Goal: Task Accomplishment & Management: Complete application form

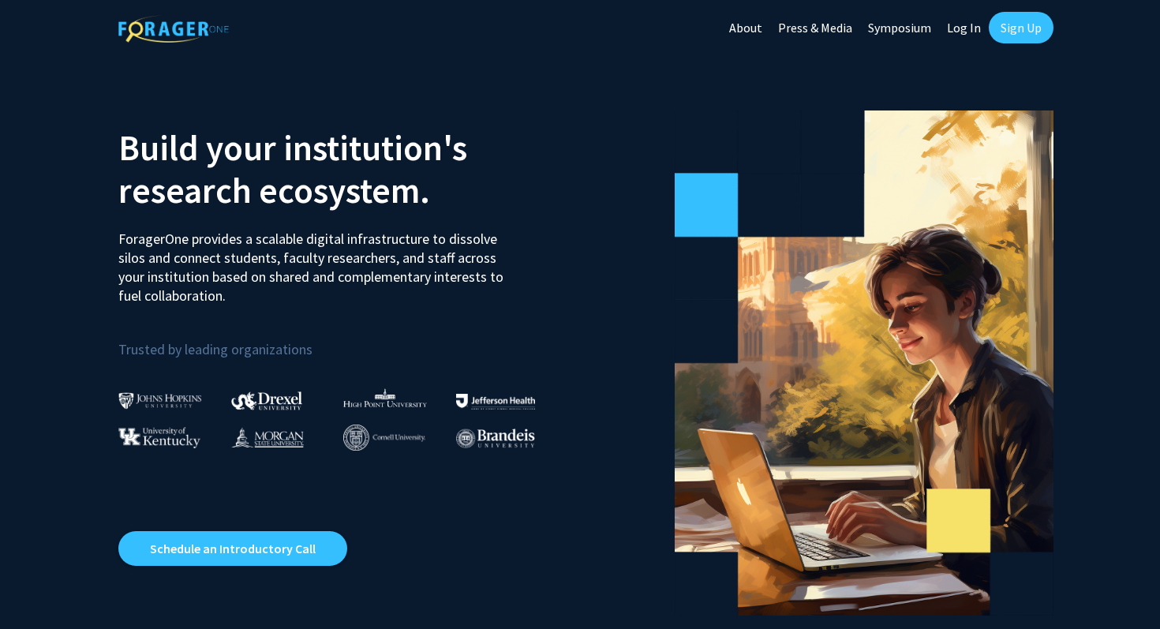
click at [1013, 33] on link "Sign Up" at bounding box center [1021, 28] width 65 height 32
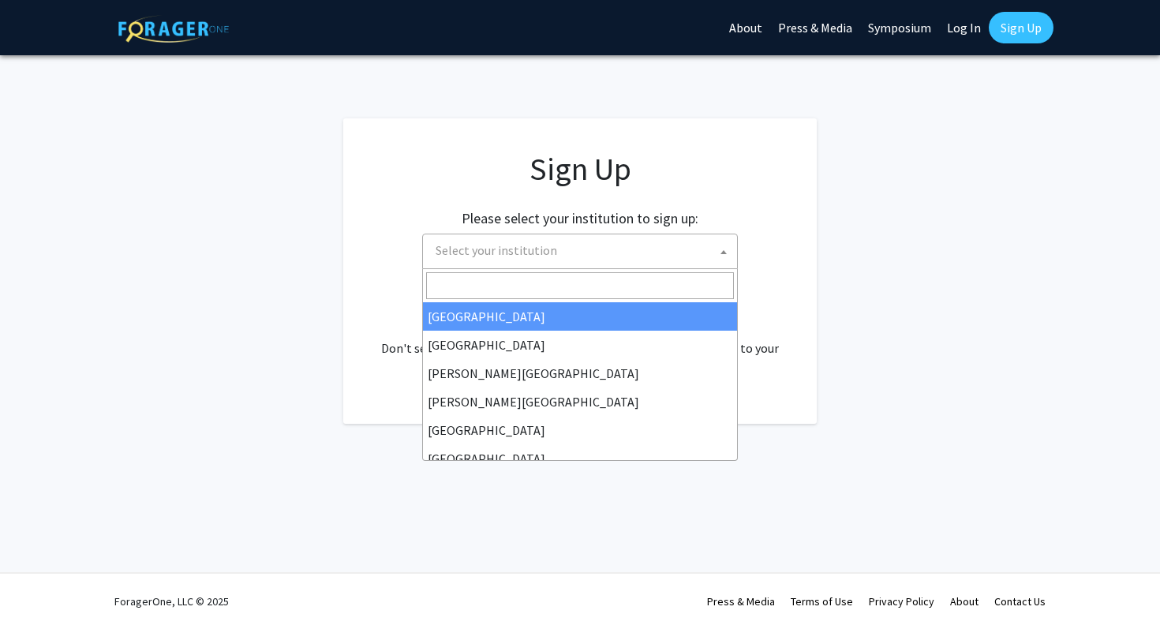
click at [656, 260] on span "Select your institution" at bounding box center [583, 250] width 308 height 32
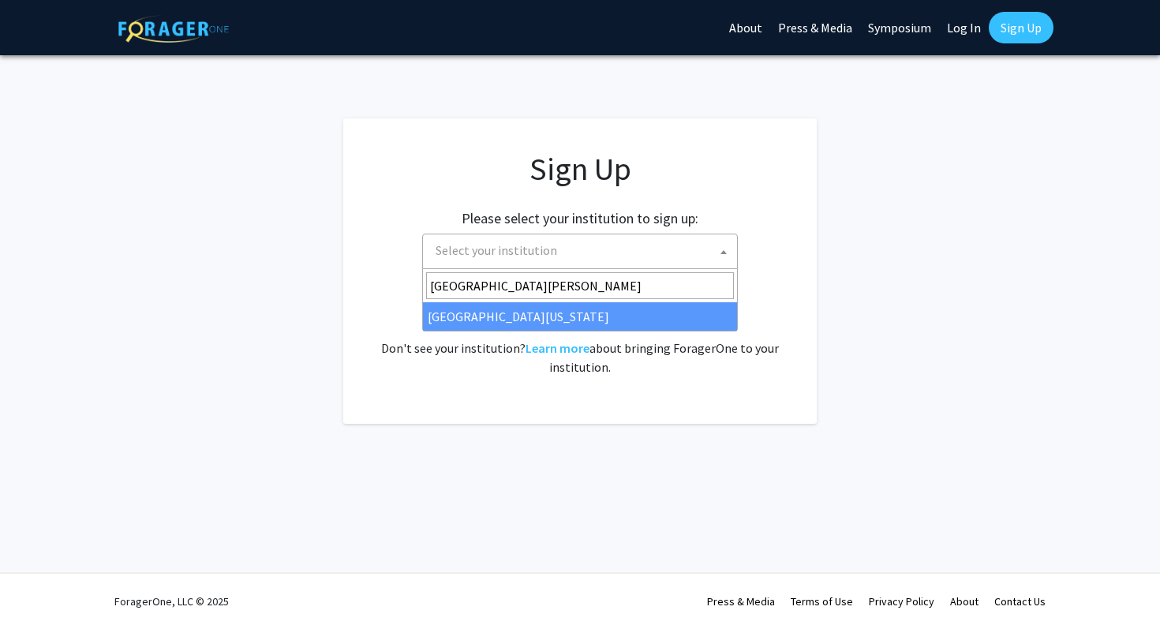
type input "[GEOGRAPHIC_DATA][PERSON_NAME]"
select select "31"
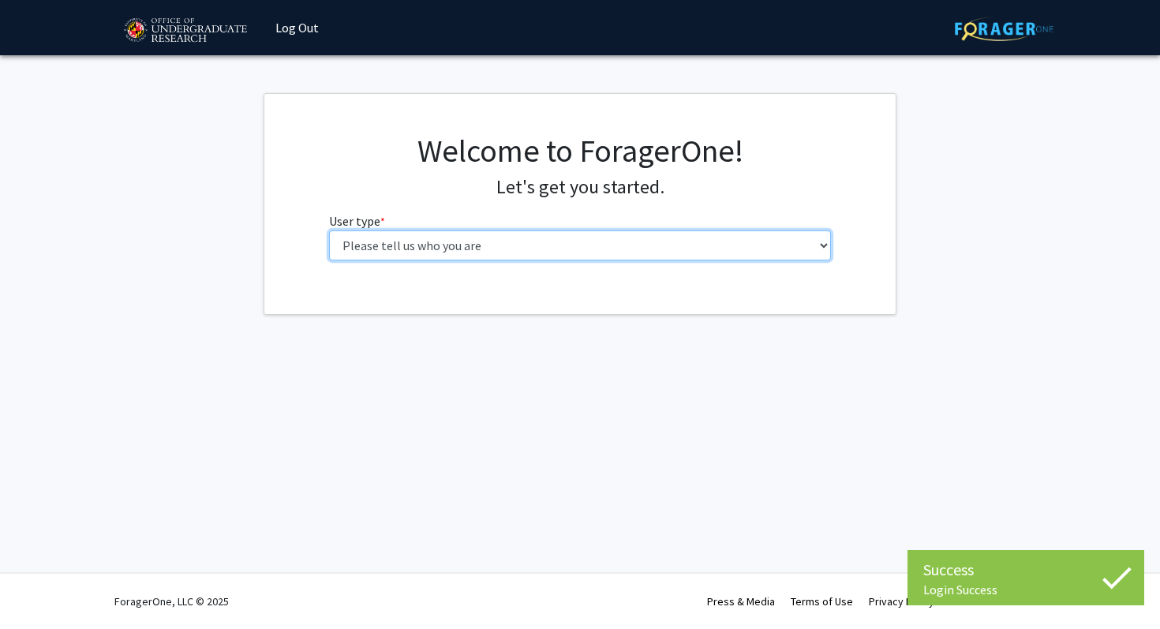
click at [575, 252] on select "Please tell us who you are Undergraduate Student Master's Student Doctoral Cand…" at bounding box center [580, 245] width 503 height 30
select select "1: undergrad"
click at [329, 230] on select "Please tell us who you are Undergraduate Student Master's Student Doctoral Cand…" at bounding box center [580, 245] width 503 height 30
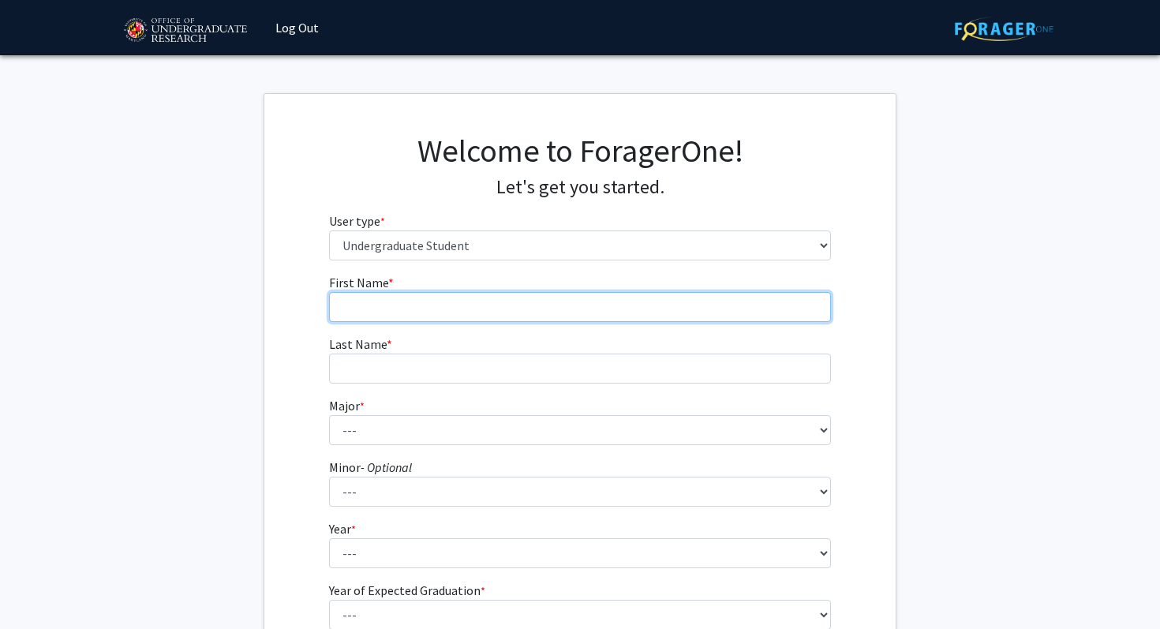
click at [501, 299] on input "First Name * required" at bounding box center [580, 307] width 503 height 30
type input "[DEMOGRAPHIC_DATA]"
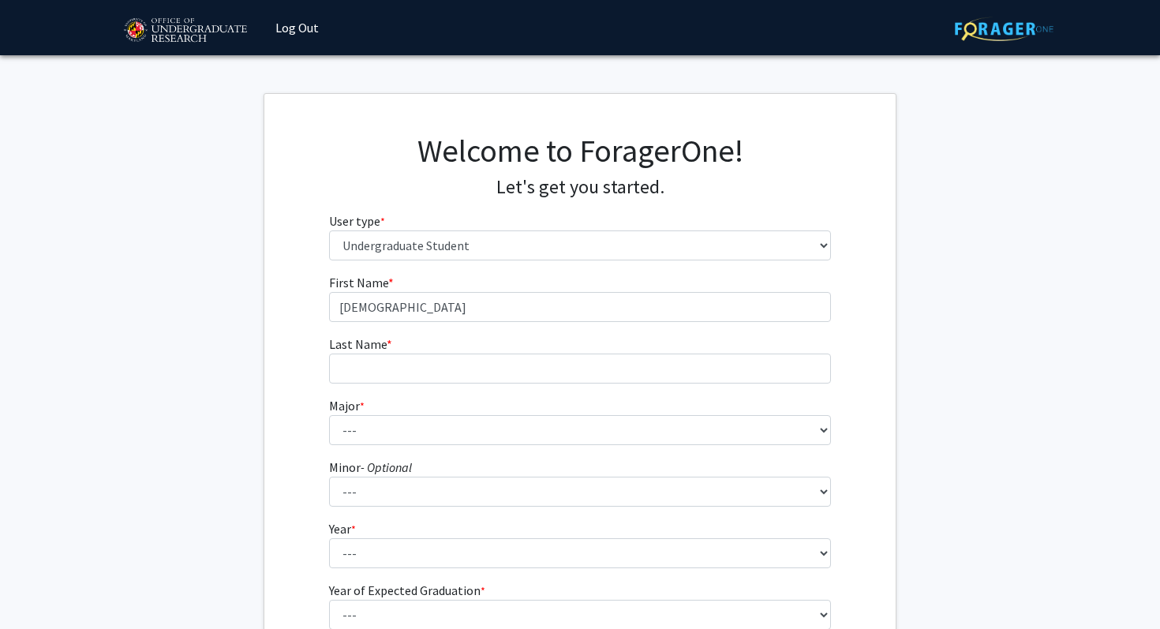
click at [470, 384] on form "First Name * required [PERSON_NAME] Last Name * required Major * required --- A…" at bounding box center [580, 465] width 503 height 385
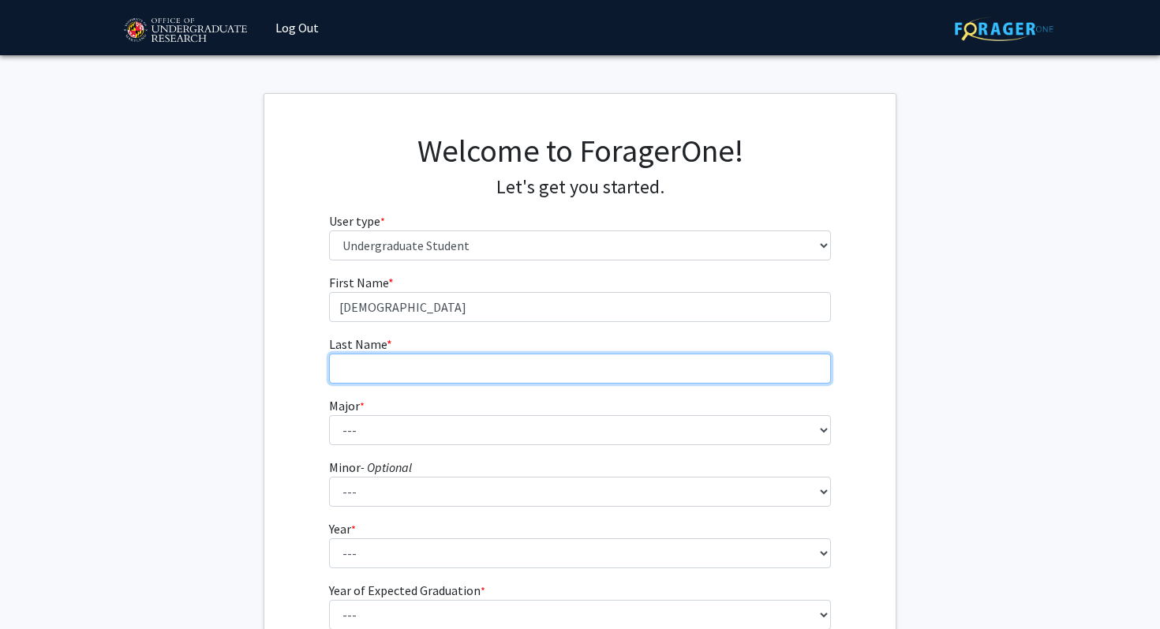
click at [464, 379] on input "Last Name * required" at bounding box center [580, 369] width 503 height 30
type input "[PERSON_NAME]"
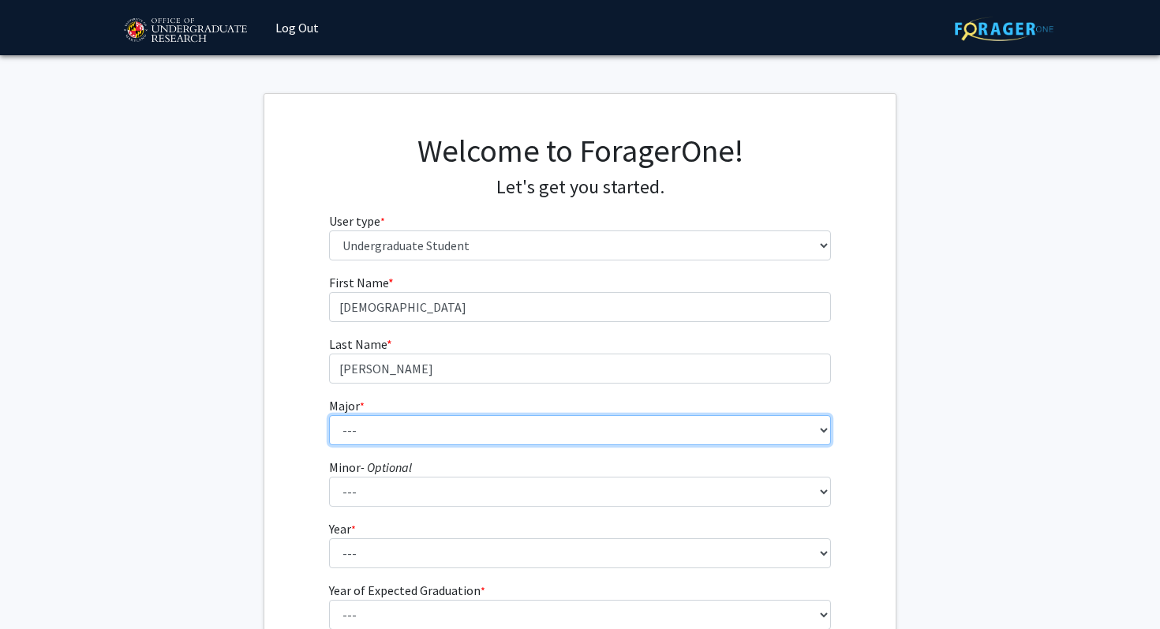
click at [350, 435] on select "--- Accounting Aerospace Engineering African American and Africana Studies Agri…" at bounding box center [580, 430] width 503 height 30
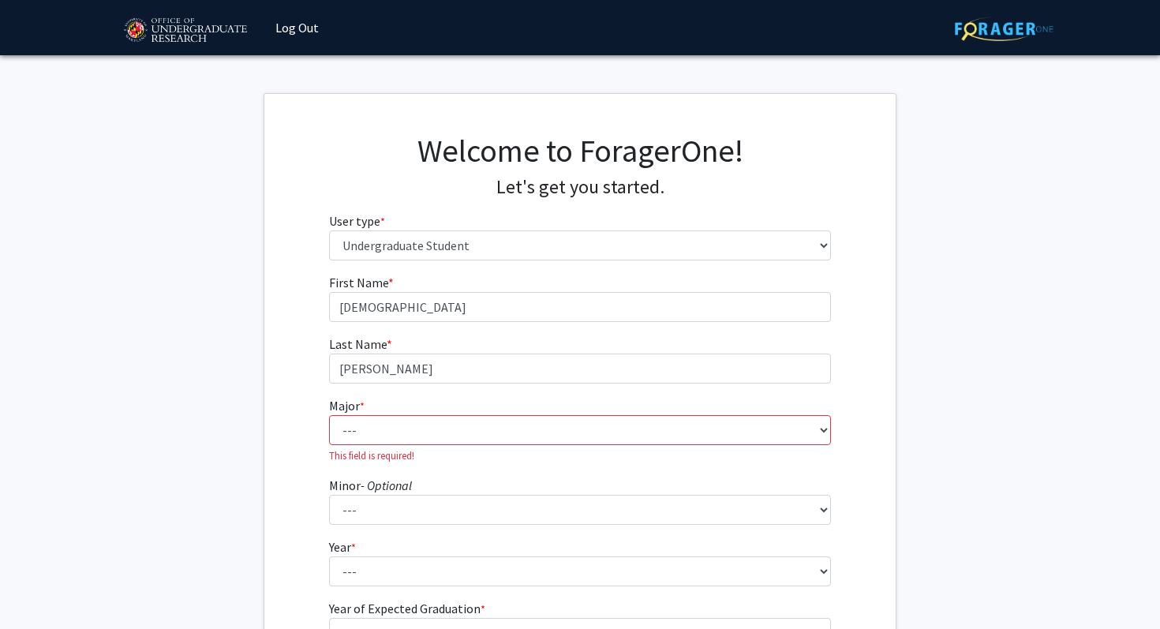
click at [416, 414] on fg-select "Major * required --- Accounting Aerospace Engineering African American and Afri…" at bounding box center [580, 429] width 503 height 67
click at [413, 426] on select "--- Accounting Aerospace Engineering African American and Africana Studies Agri…" at bounding box center [580, 430] width 503 height 30
select select "69: 2370"
click at [329, 415] on select "--- Accounting Aerospace Engineering African American and Africana Studies Agri…" at bounding box center [580, 430] width 503 height 30
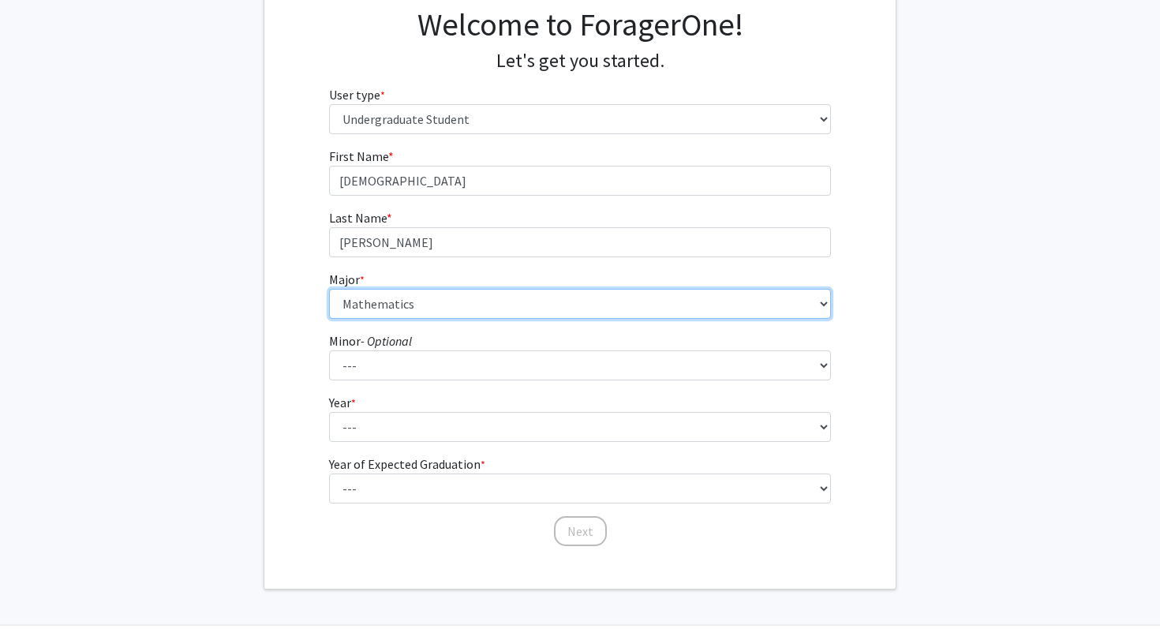
scroll to position [150, 0]
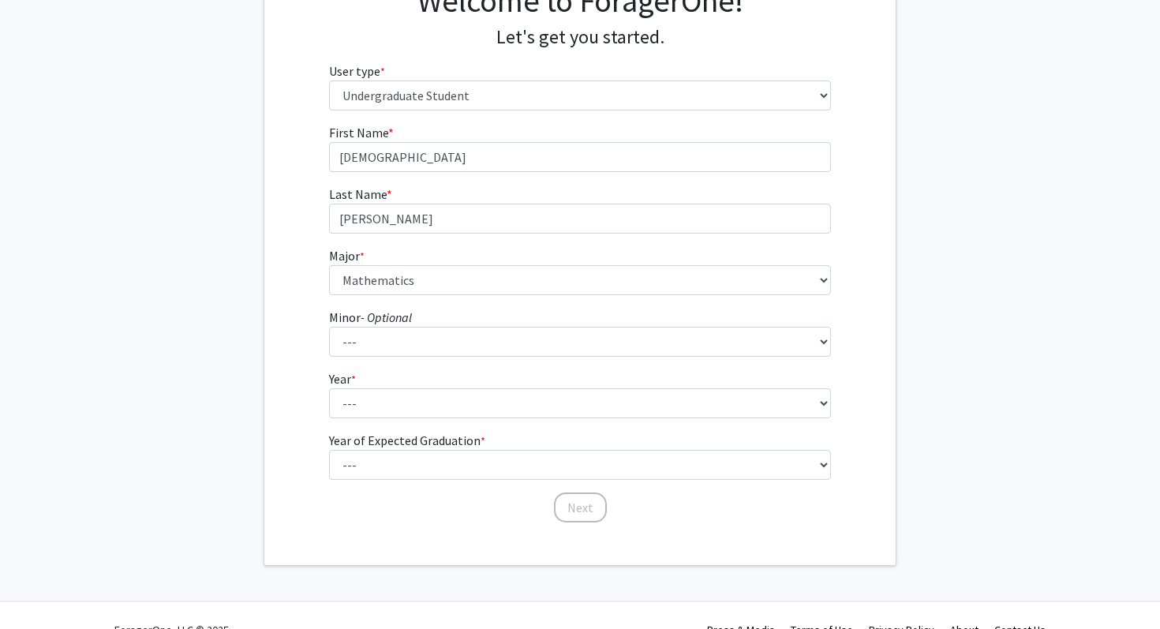
click at [381, 326] on label "Minor - Optional" at bounding box center [370, 317] width 83 height 19
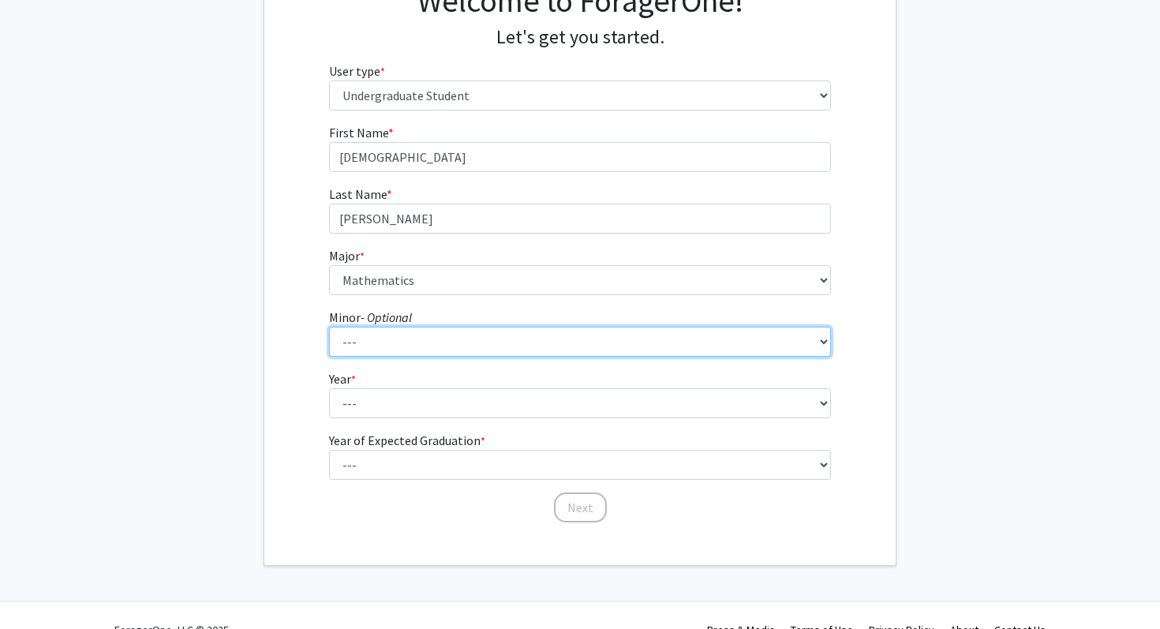
click at [381, 327] on select "--- Actuarial Mathematics Advanced Cybersecurity Experience for Students Africa…" at bounding box center [580, 342] width 503 height 30
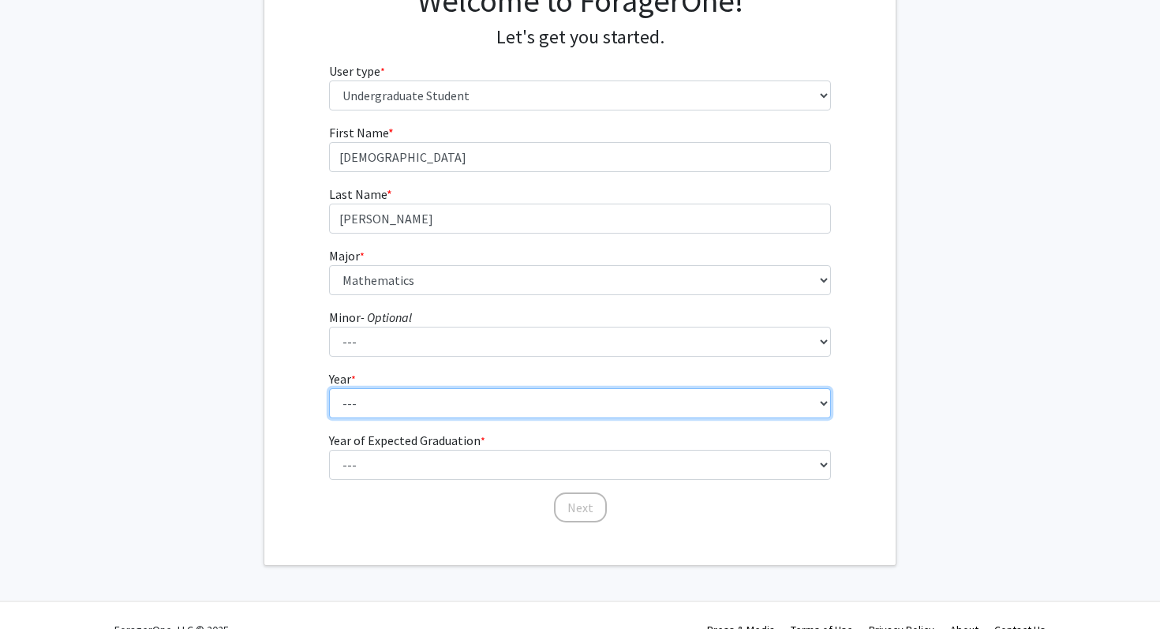
click at [378, 418] on select "--- First-year Sophomore Junior Senior Postbaccalaureate Certificate" at bounding box center [580, 403] width 503 height 30
select select "1: first-year"
click at [329, 388] on select "--- First-year Sophomore Junior Senior Postbaccalaureate Certificate" at bounding box center [580, 403] width 503 height 30
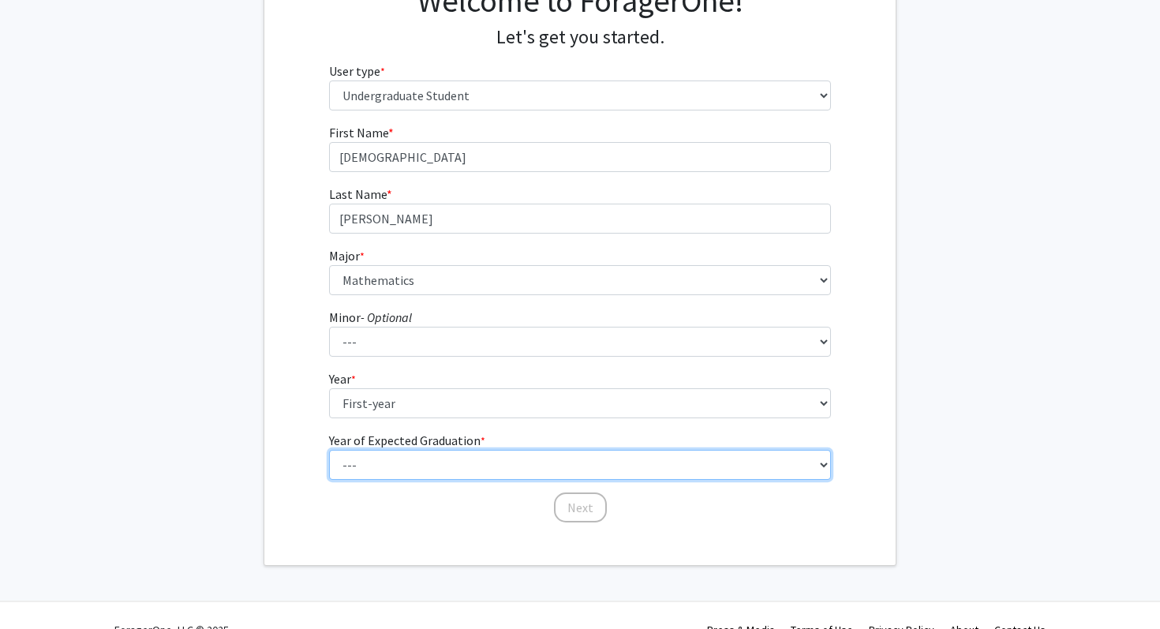
click at [382, 450] on select "--- 2025 2026 2027 2028 2029 2030 2031 2032 2033 2034" at bounding box center [580, 465] width 503 height 30
select select "5: 2029"
click at [329, 450] on select "--- 2025 2026 2027 2028 2029 2030 2031 2032 2033 2034" at bounding box center [580, 465] width 503 height 30
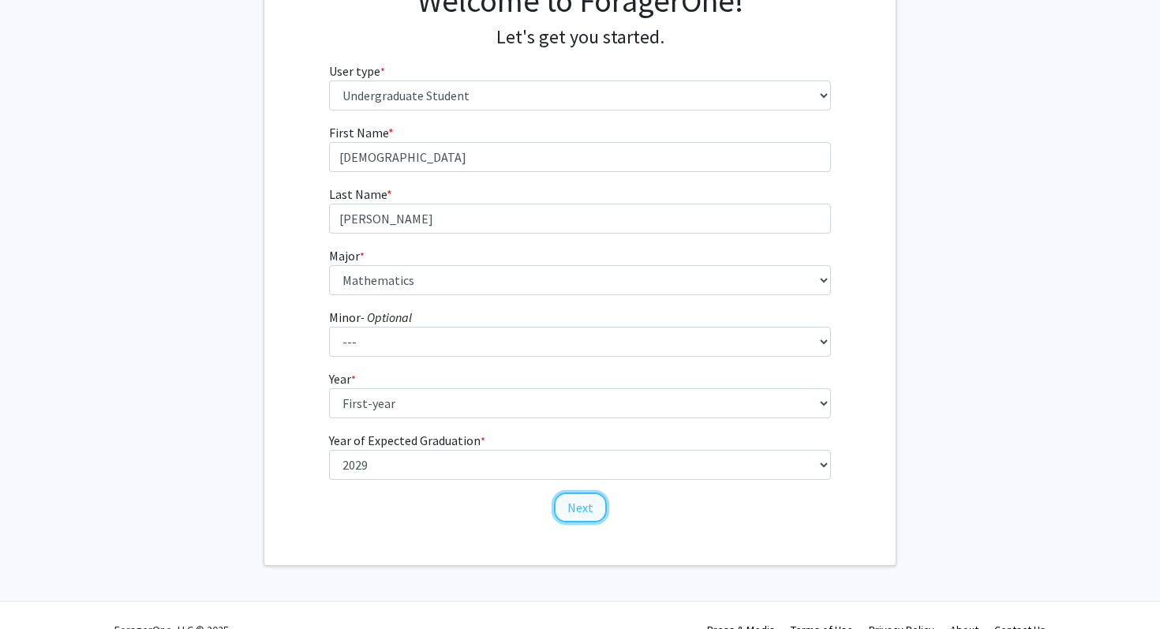
click at [594, 508] on button "Next" at bounding box center [580, 508] width 53 height 30
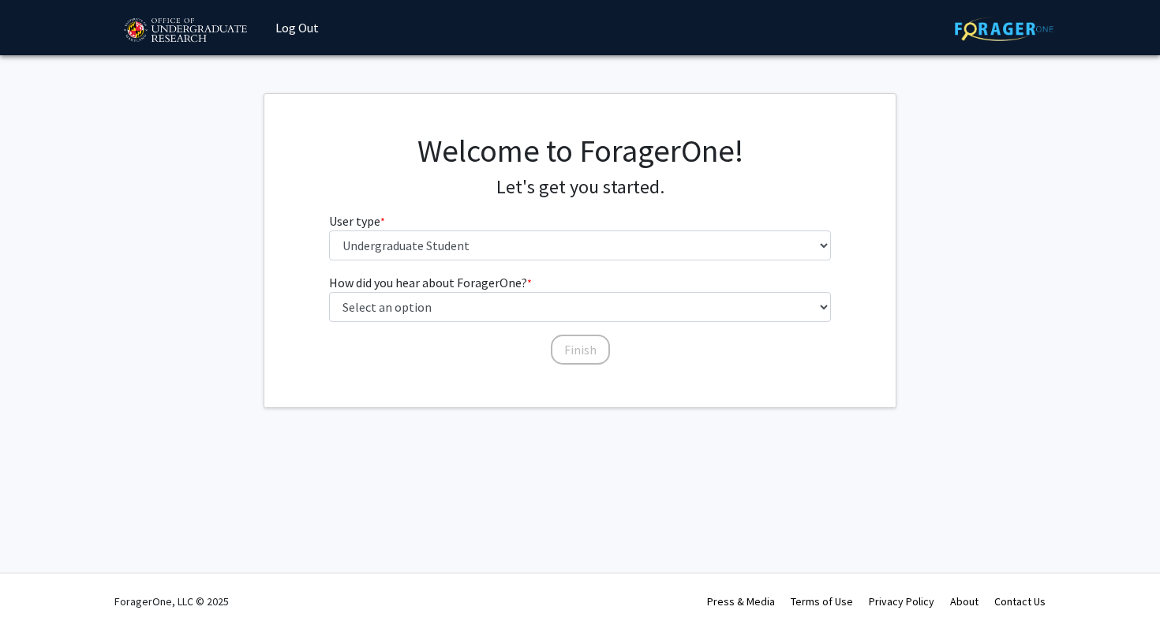
scroll to position [0, 0]
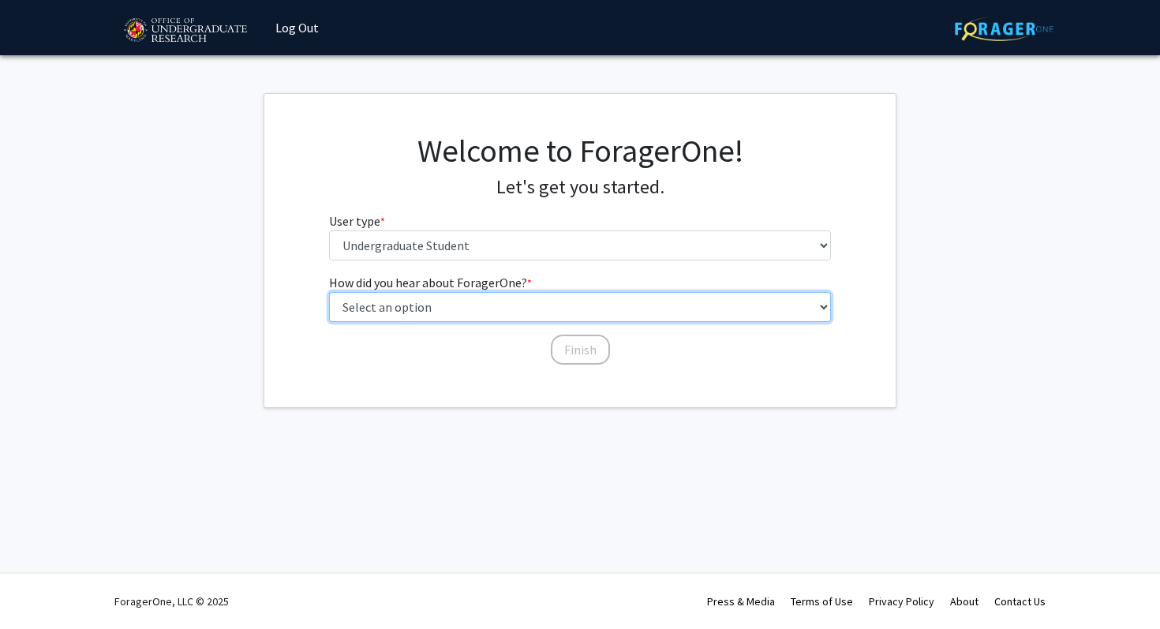
click at [477, 309] on select "Select an option Peer/student recommendation Faculty/staff recommendation Unive…" at bounding box center [580, 307] width 503 height 30
select select "1: peer_recommendation"
click at [329, 292] on select "Select an option Peer/student recommendation Faculty/staff recommendation Unive…" at bounding box center [580, 307] width 503 height 30
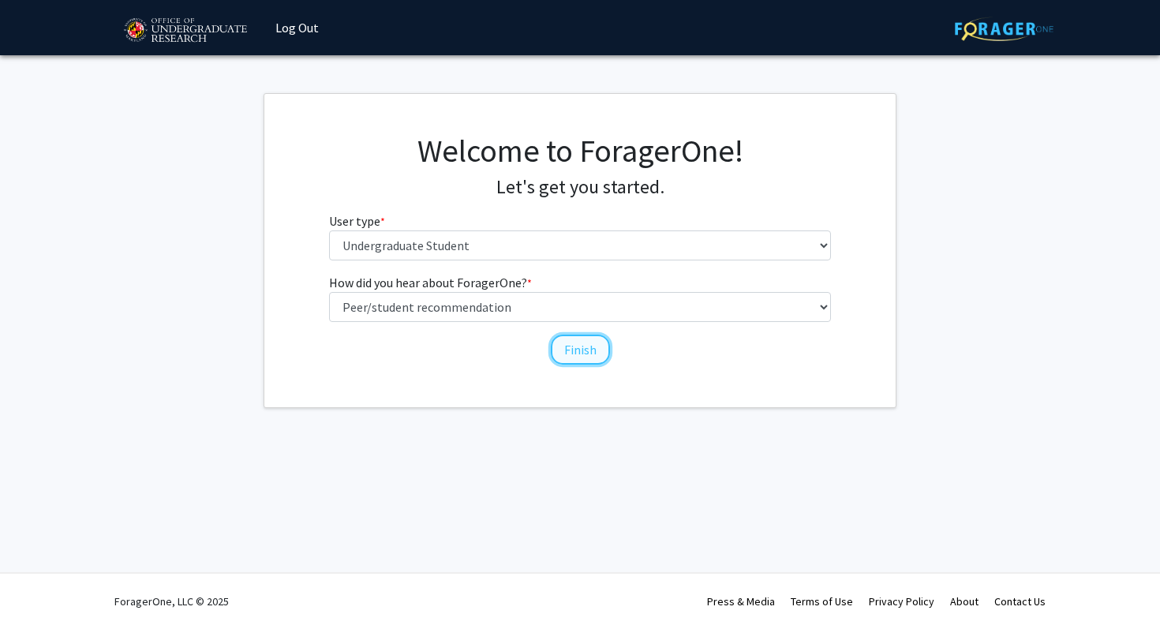
click at [558, 360] on button "Finish" at bounding box center [580, 350] width 59 height 30
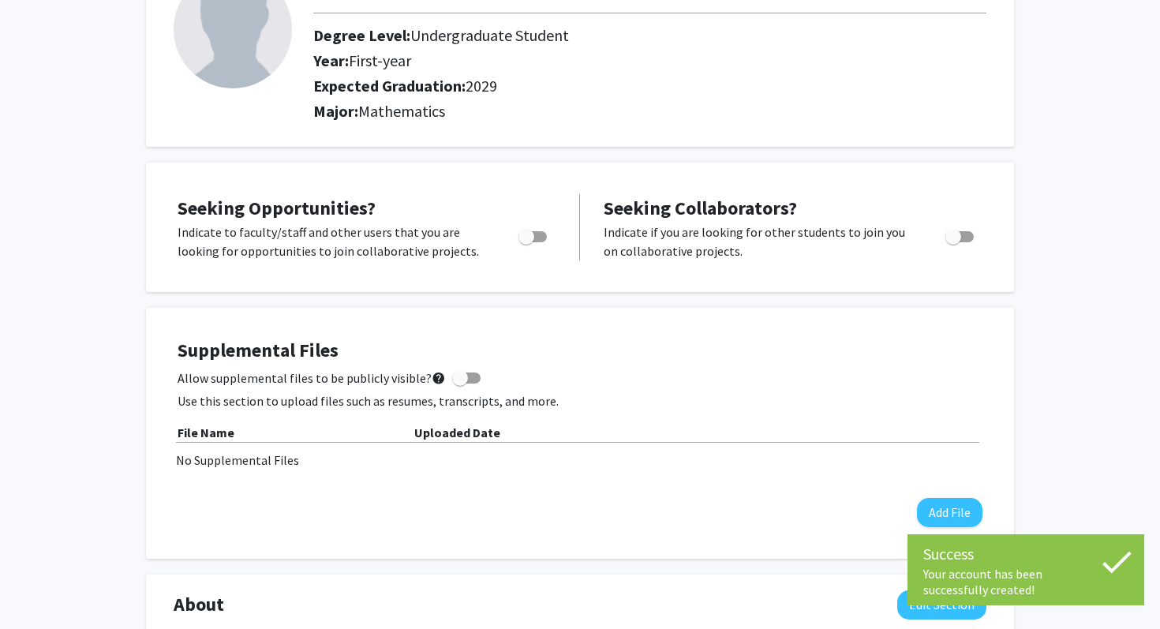
scroll to position [137, 0]
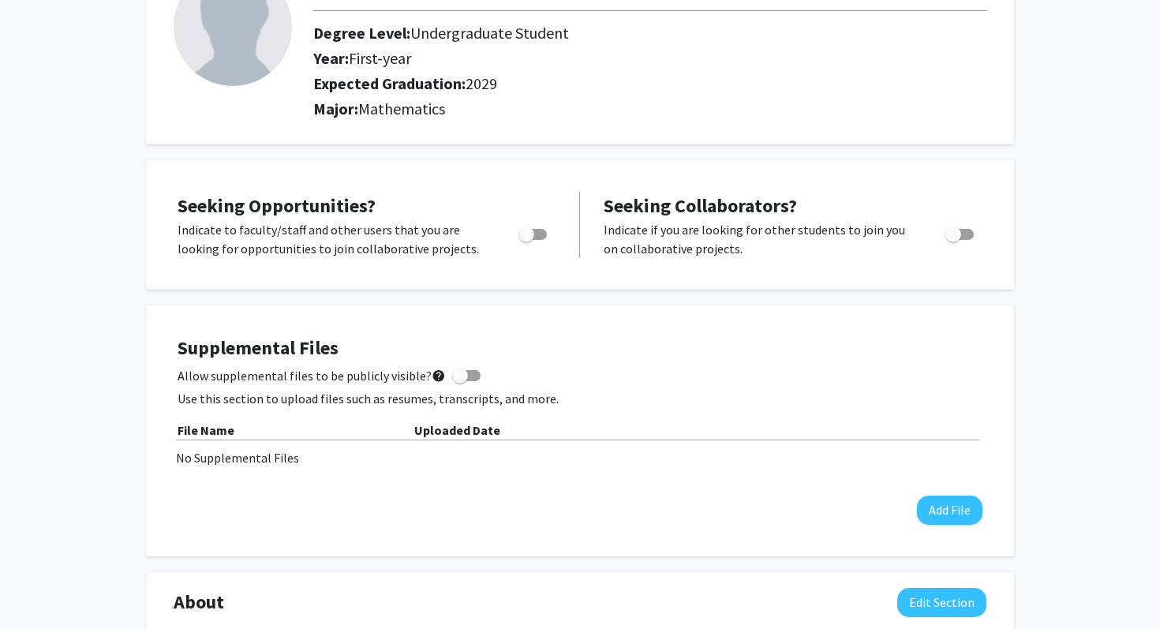
click at [533, 238] on span "Toggle" at bounding box center [527, 235] width 16 height 16
click at [526, 240] on input "Are you actively seeking opportunities?" at bounding box center [526, 240] width 1 height 1
checkbox input "true"
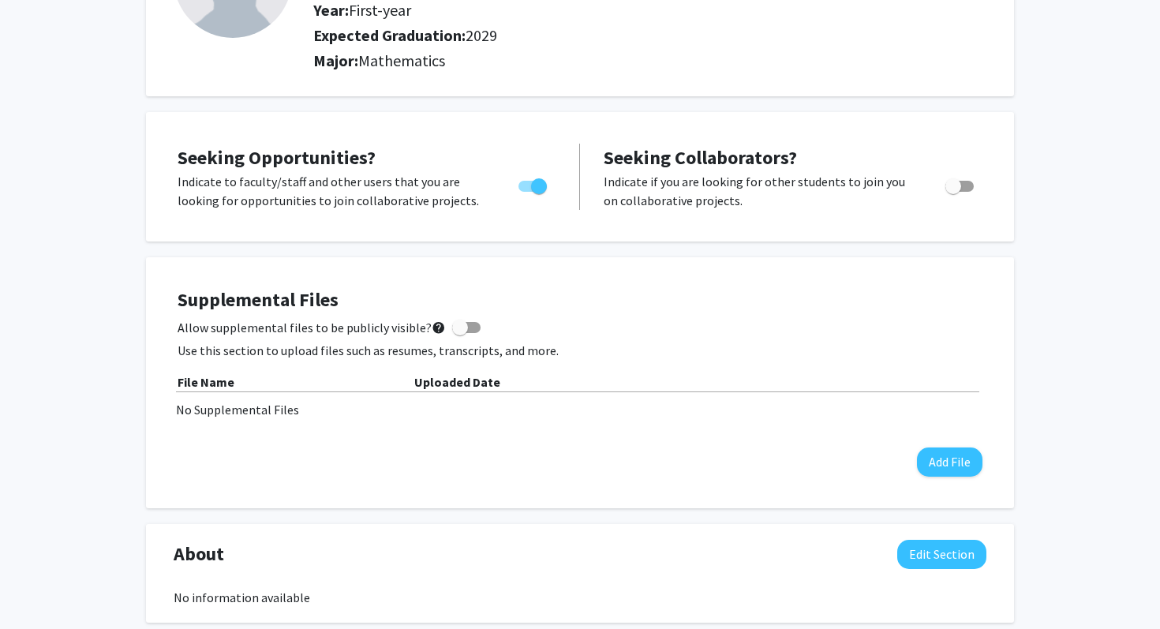
scroll to position [0, 0]
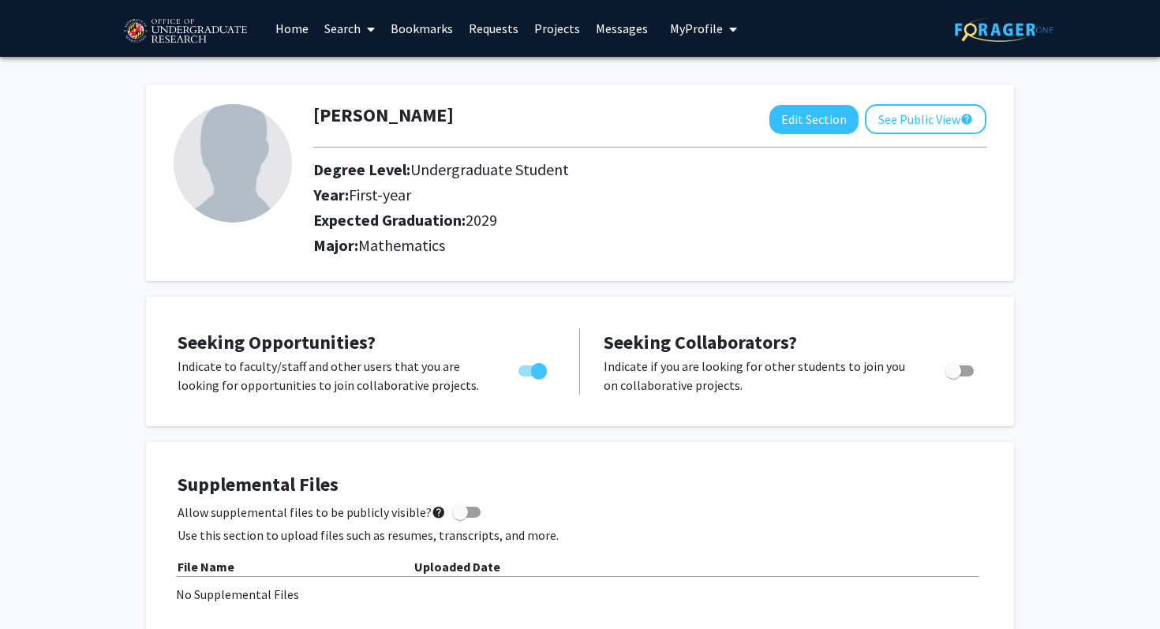
click at [362, 26] on span at bounding box center [368, 29] width 14 height 55
click at [247, 241] on div at bounding box center [232, 182] width 140 height 157
click at [368, 30] on icon at bounding box center [371, 29] width 8 height 13
click at [369, 81] on span "Faculty/Staff" at bounding box center [375, 73] width 116 height 32
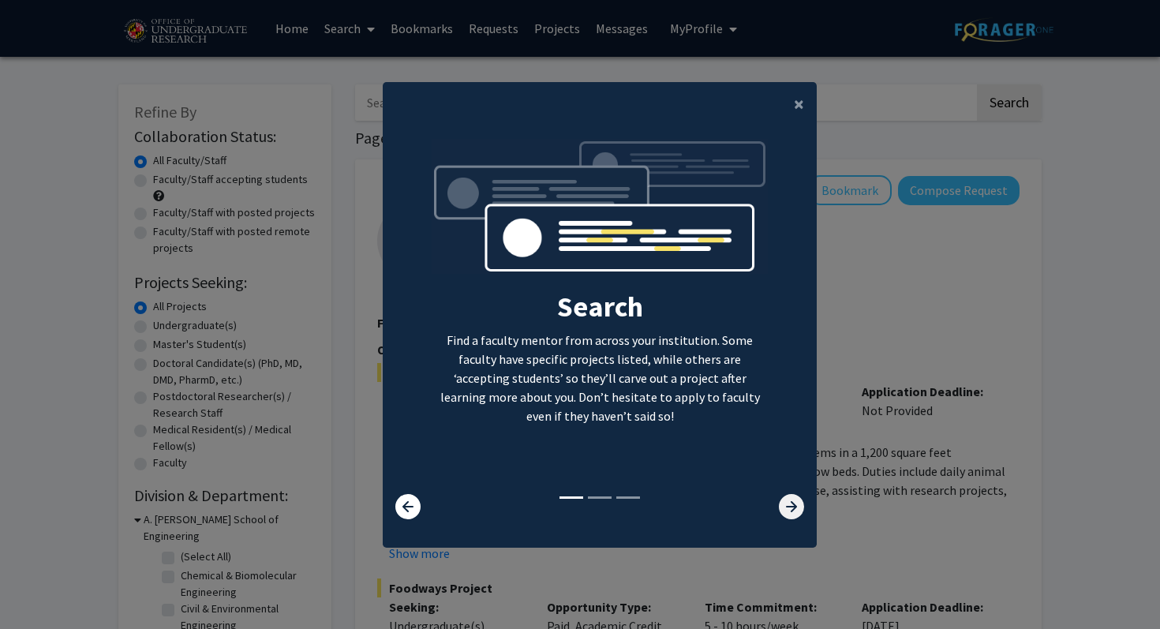
click at [789, 504] on icon at bounding box center [791, 506] width 25 height 25
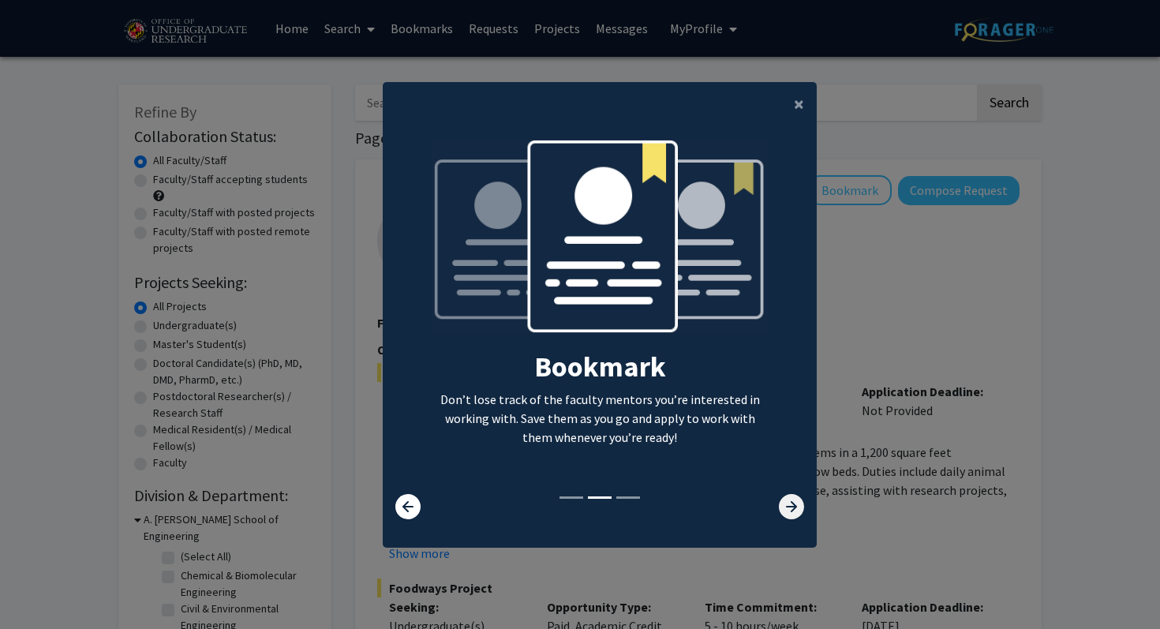
click at [789, 504] on icon at bounding box center [791, 506] width 25 height 25
click at [783, 506] on icon at bounding box center [791, 506] width 25 height 25
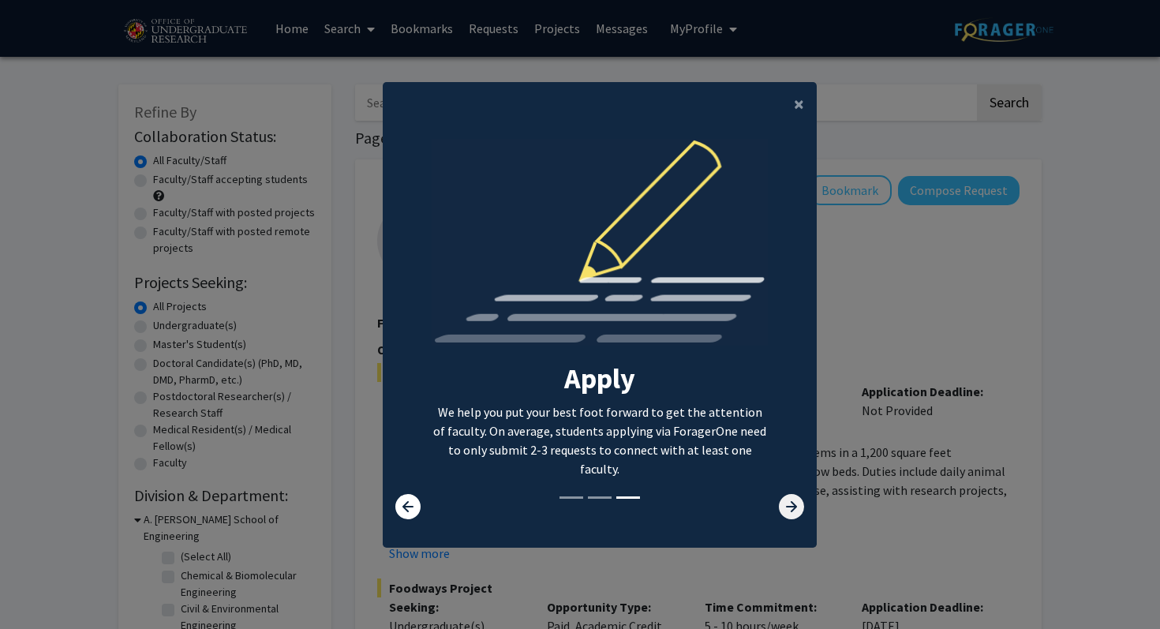
click at [783, 506] on icon at bounding box center [791, 506] width 25 height 25
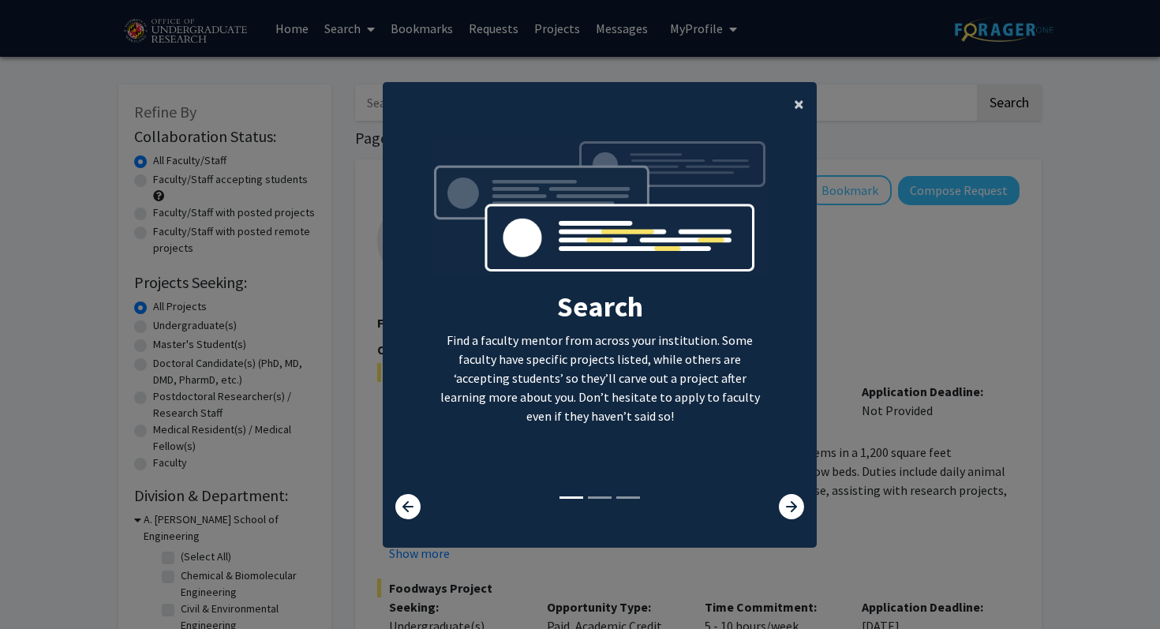
click at [799, 104] on span "×" at bounding box center [799, 104] width 10 height 24
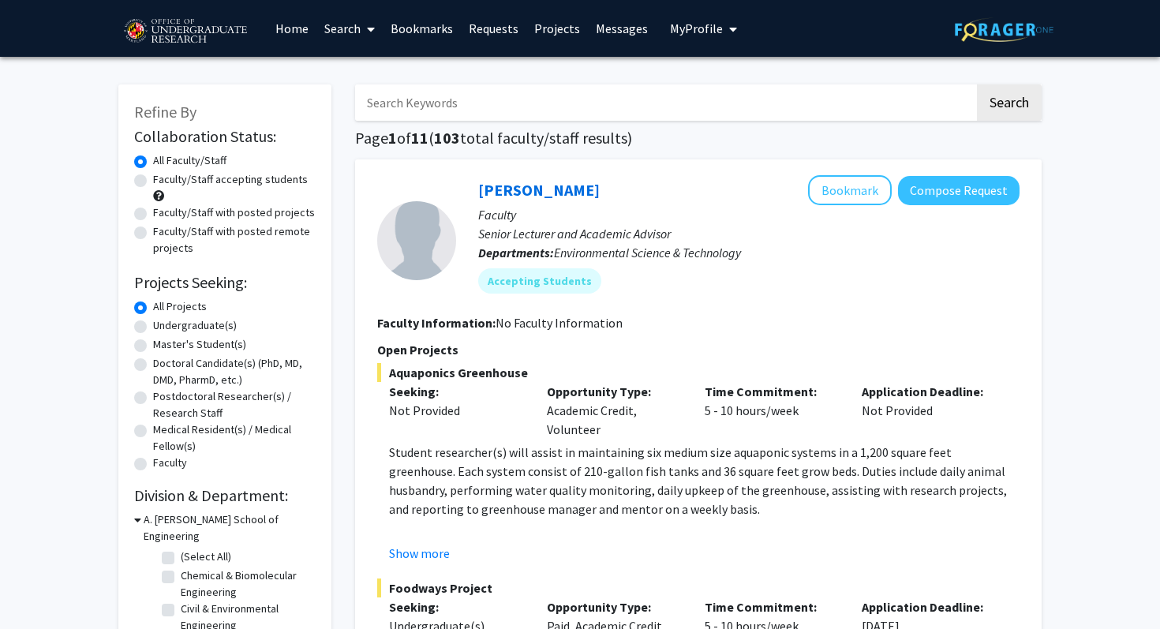
click at [153, 212] on label "Faculty/Staff with posted projects" at bounding box center [234, 212] width 162 height 17
click at [153, 212] on input "Faculty/Staff with posted projects" at bounding box center [158, 209] width 10 height 10
radio input "true"
click at [153, 183] on label "Faculty/Staff accepting students" at bounding box center [230, 179] width 155 height 17
click at [153, 182] on input "Faculty/Staff accepting students" at bounding box center [158, 176] width 10 height 10
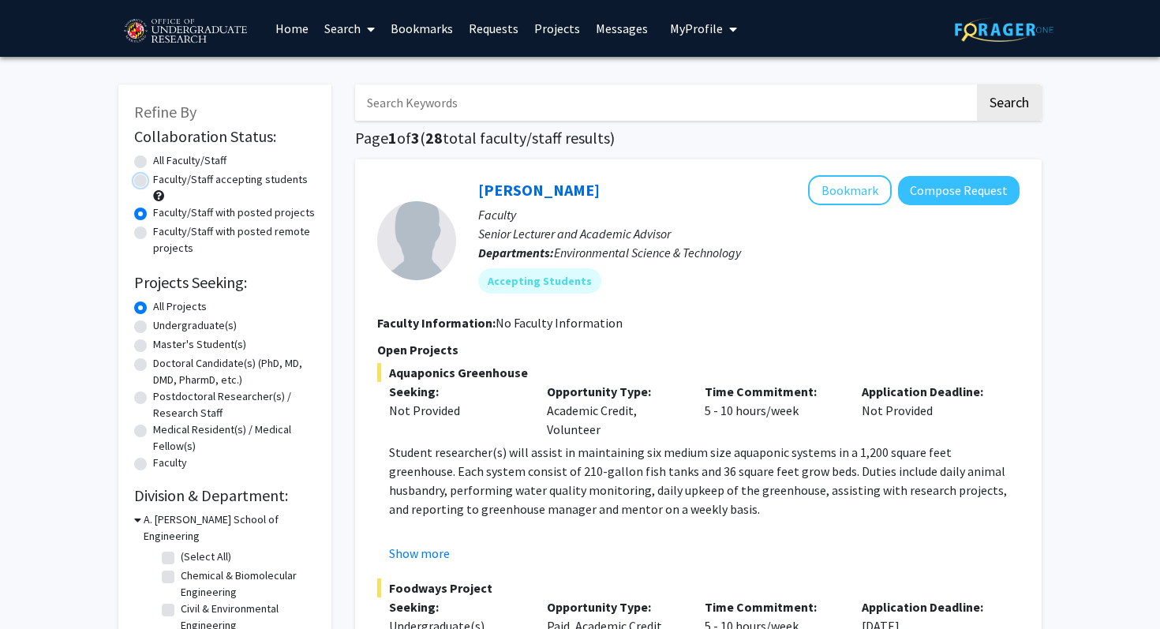
radio input "true"
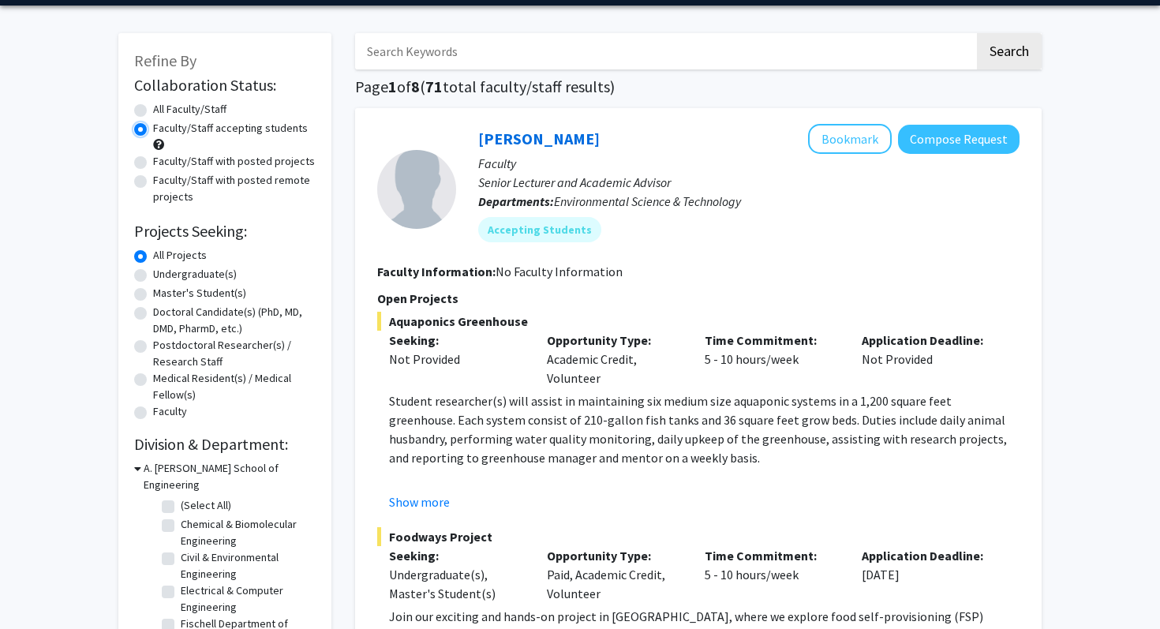
scroll to position [97, 0]
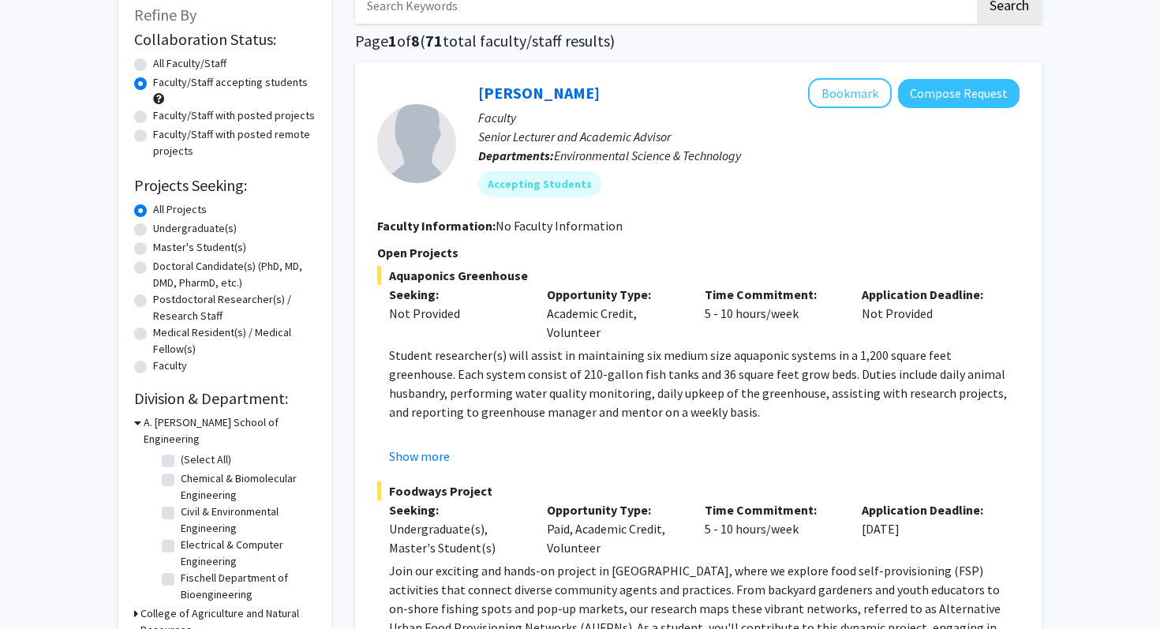
click at [153, 230] on label "Undergraduate(s)" at bounding box center [195, 228] width 84 height 17
click at [153, 230] on input "Undergraduate(s)" at bounding box center [158, 225] width 10 height 10
radio input "true"
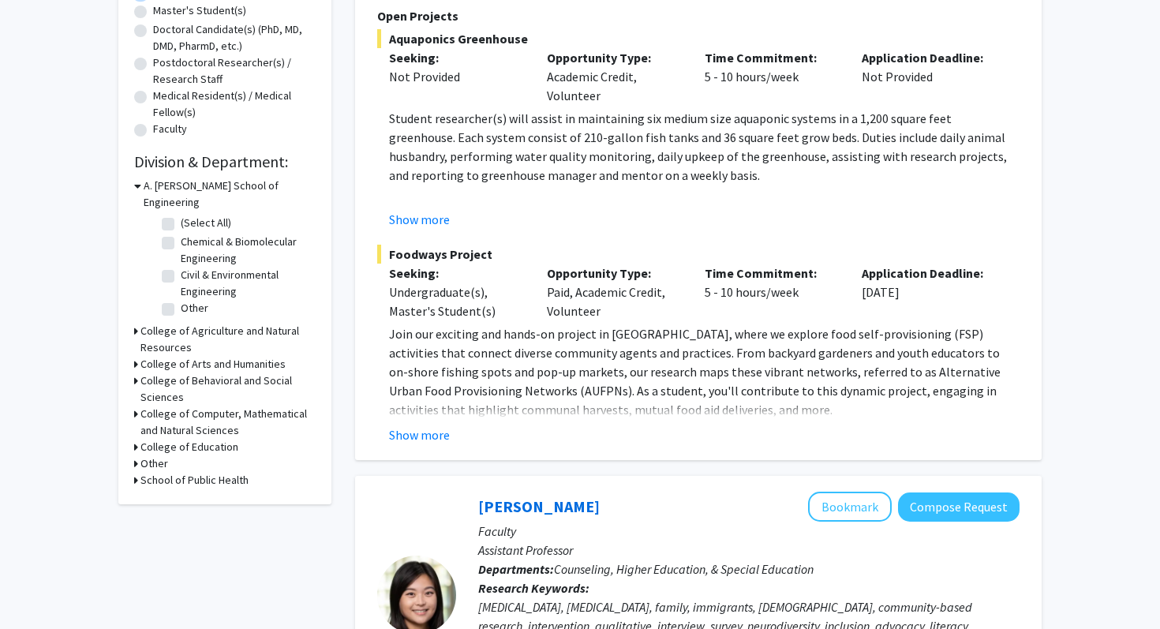
scroll to position [333, 0]
click at [135, 407] on icon at bounding box center [136, 415] width 4 height 17
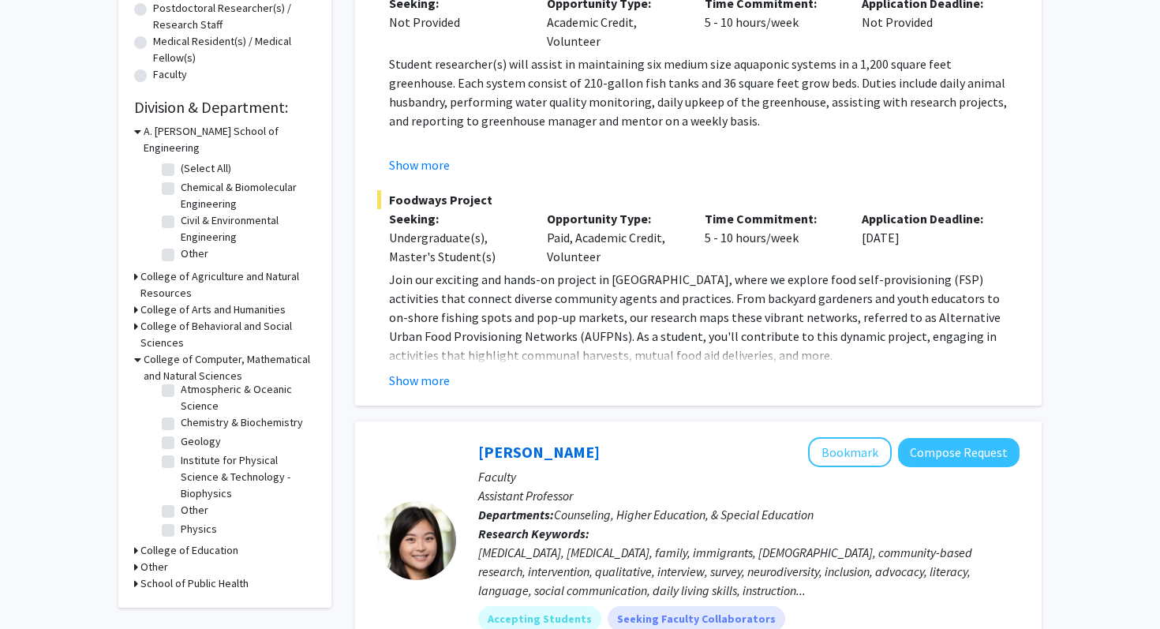
scroll to position [28, 0]
click at [181, 500] on label "Other" at bounding box center [195, 508] width 28 height 17
click at [181, 500] on input "Other" at bounding box center [186, 505] width 10 height 10
checkbox input "true"
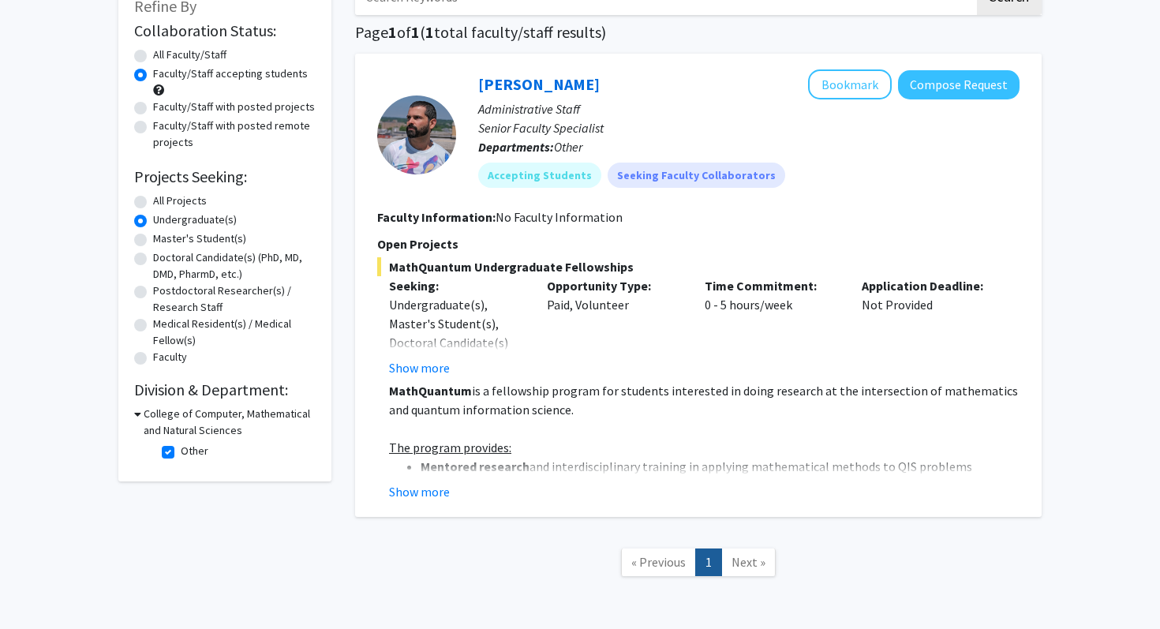
scroll to position [107, 0]
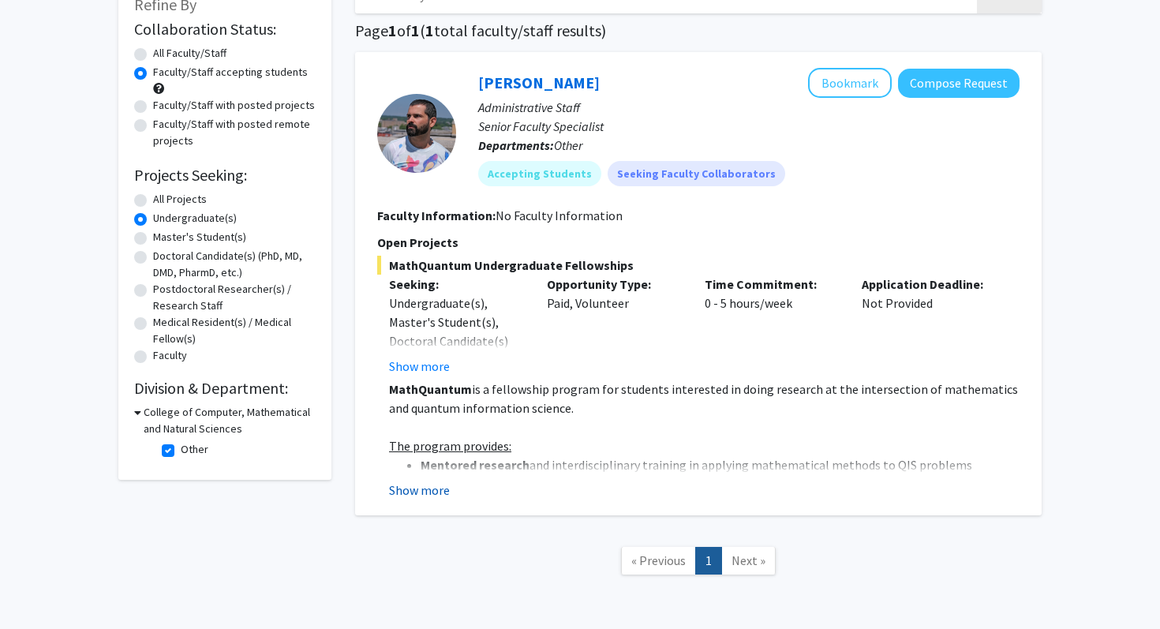
click at [410, 483] on button "Show more" at bounding box center [419, 490] width 61 height 19
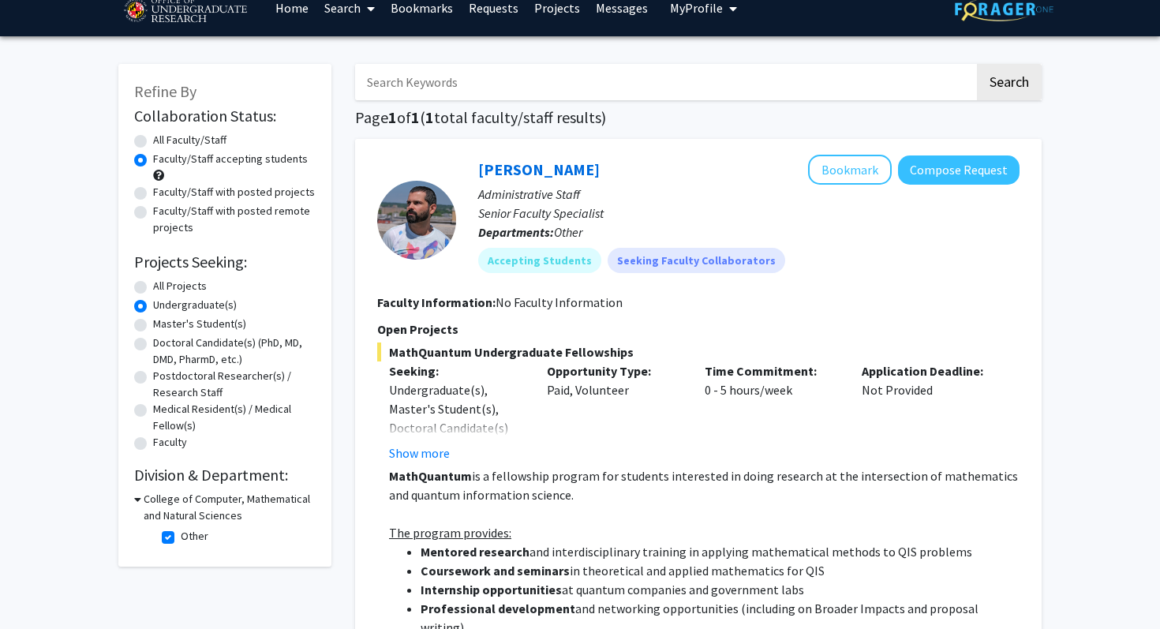
scroll to position [21, 0]
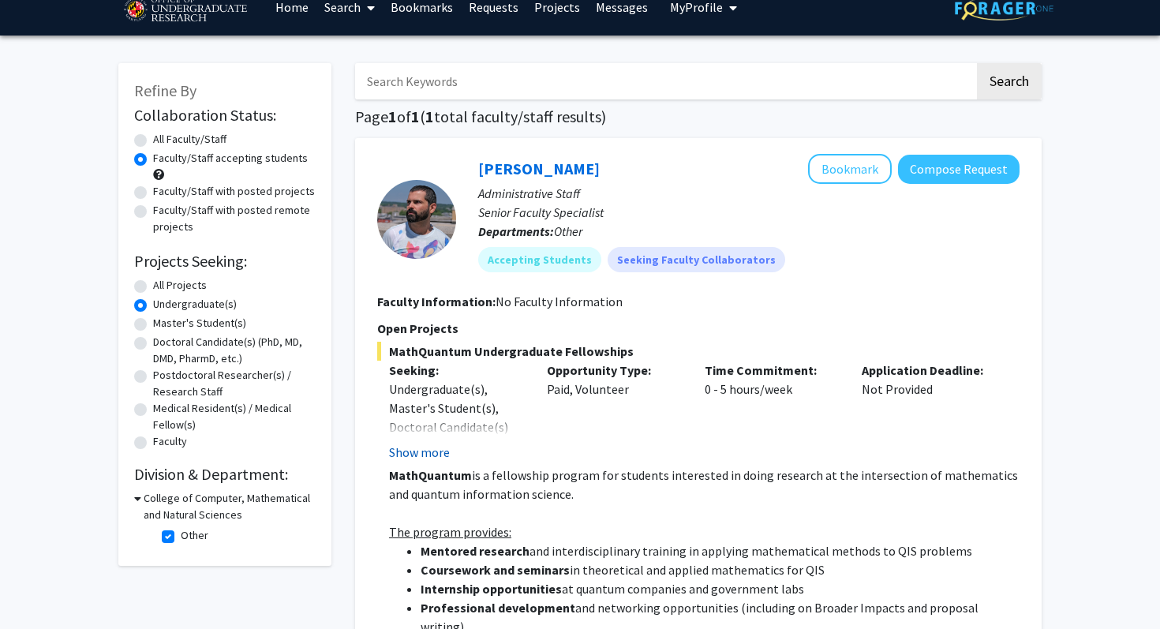
click at [434, 445] on button "Show more" at bounding box center [419, 452] width 61 height 19
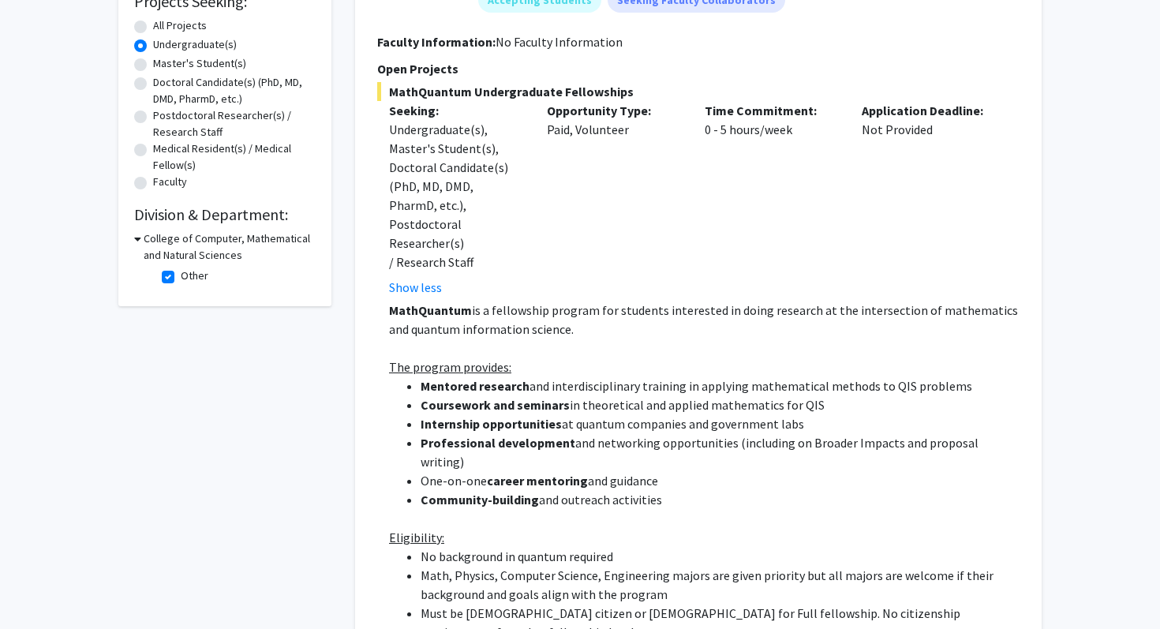
scroll to position [172, 0]
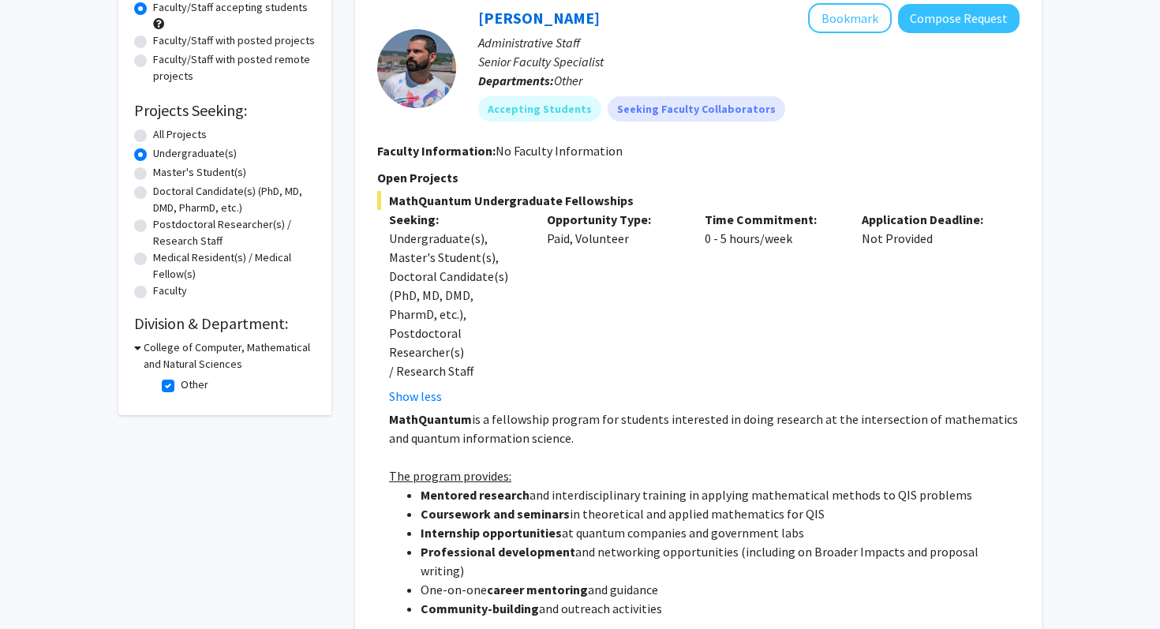
click at [181, 386] on label "Other" at bounding box center [195, 385] width 28 height 17
click at [181, 386] on input "Other" at bounding box center [186, 382] width 10 height 10
checkbox input "false"
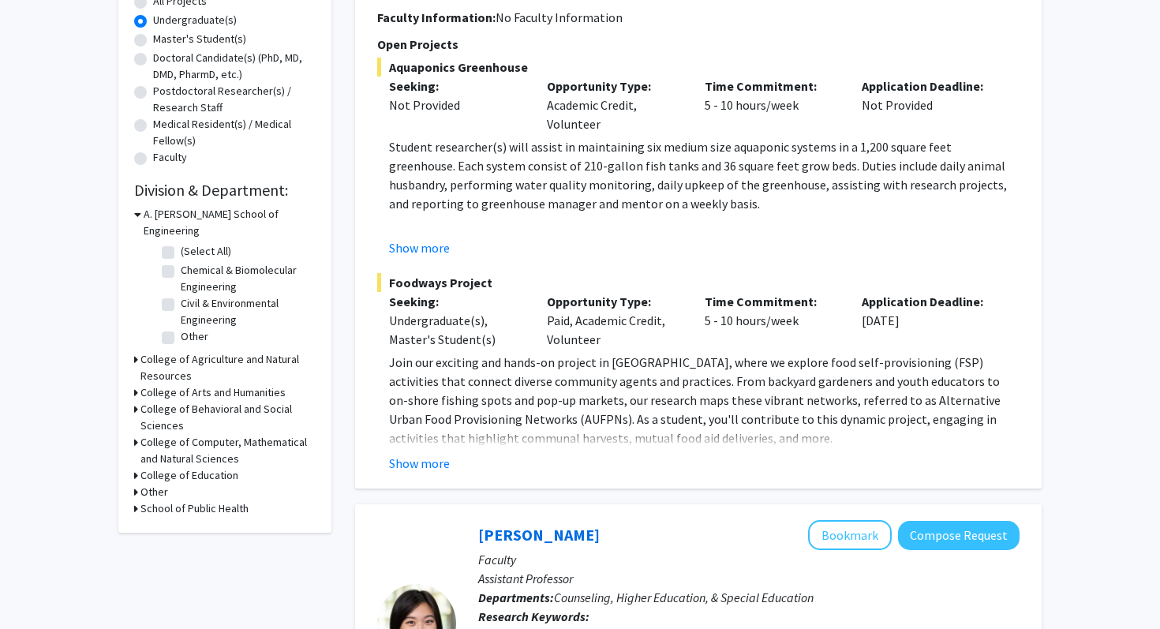
scroll to position [318, 0]
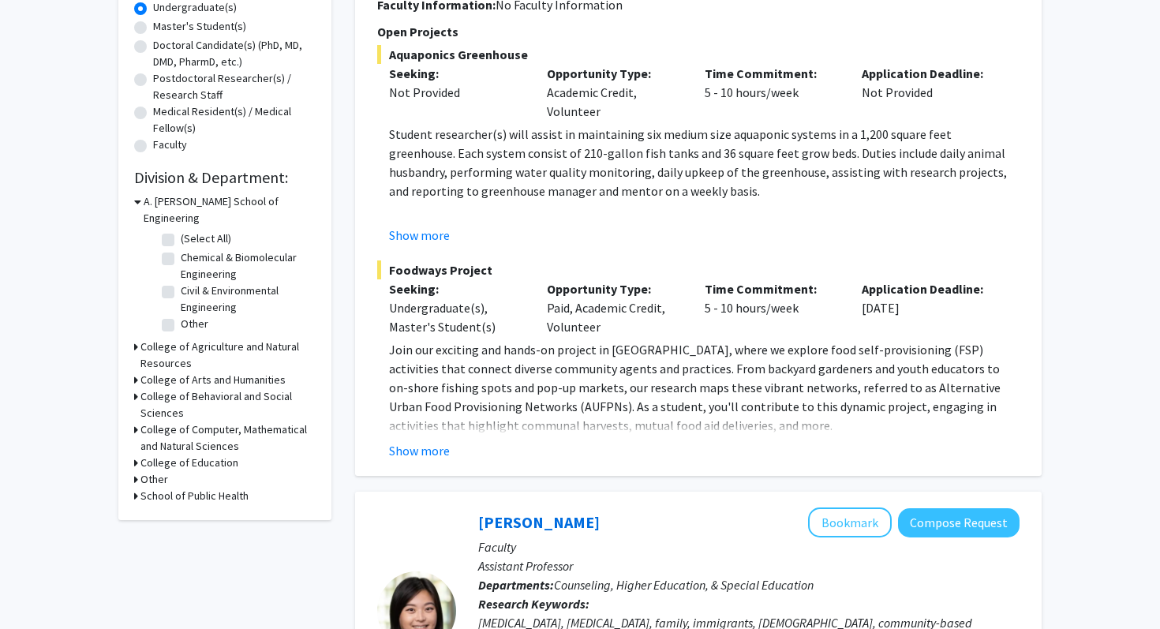
click at [133, 415] on div "Refine By Collaboration Status: Collaboration Status All Faculty/Staff Collabor…" at bounding box center [224, 143] width 213 height 754
click at [135, 422] on icon at bounding box center [136, 430] width 4 height 17
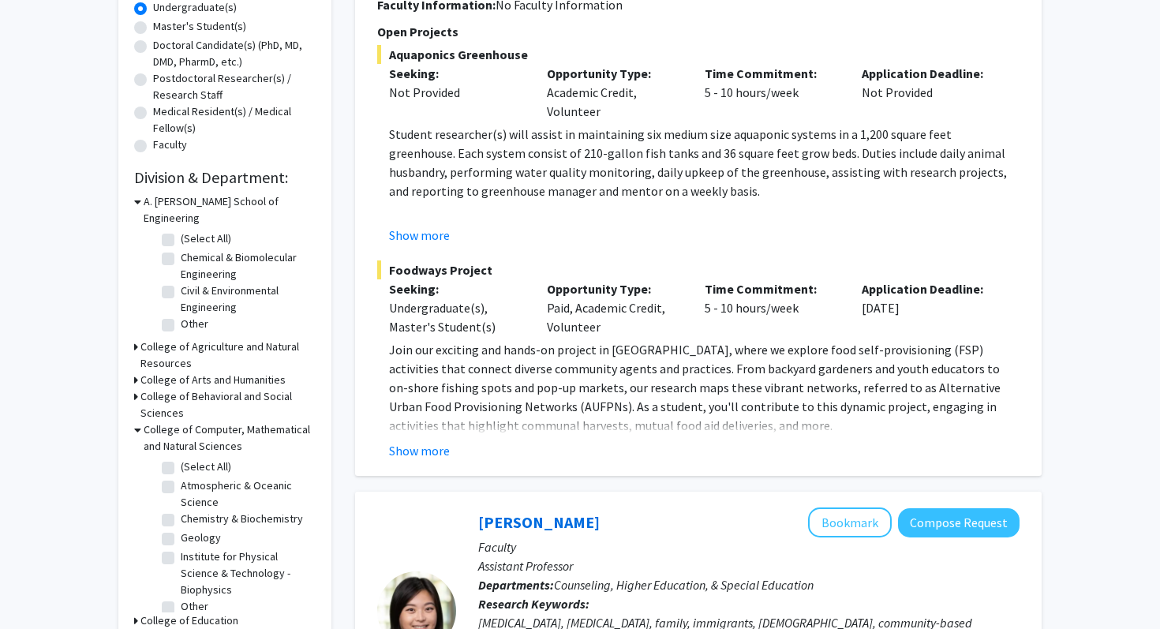
click at [181, 459] on label "(Select All)" at bounding box center [206, 467] width 51 height 17
click at [181, 459] on input "(Select All)" at bounding box center [186, 464] width 10 height 10
checkbox input "true"
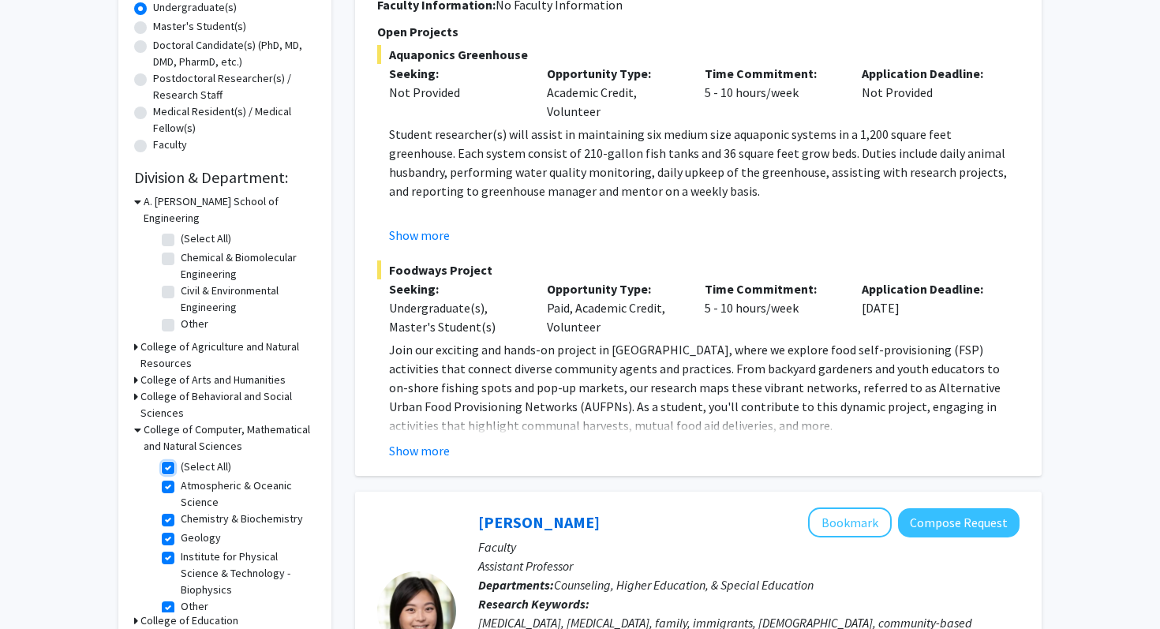
checkbox input "true"
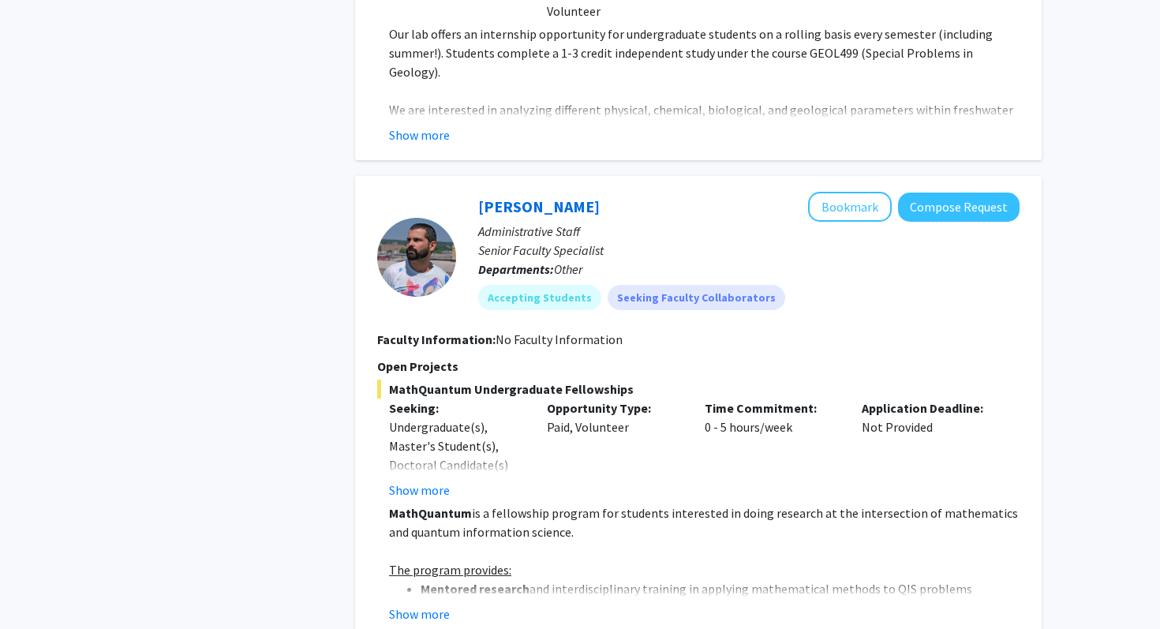
scroll to position [3899, 0]
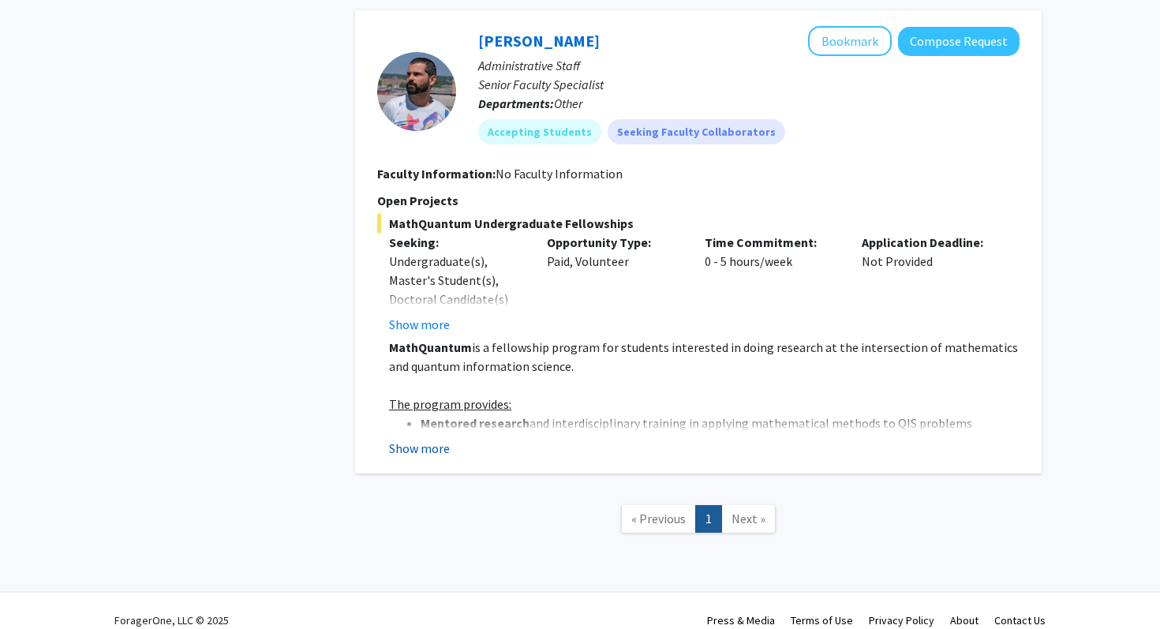
click at [440, 439] on button "Show more" at bounding box center [419, 448] width 61 height 19
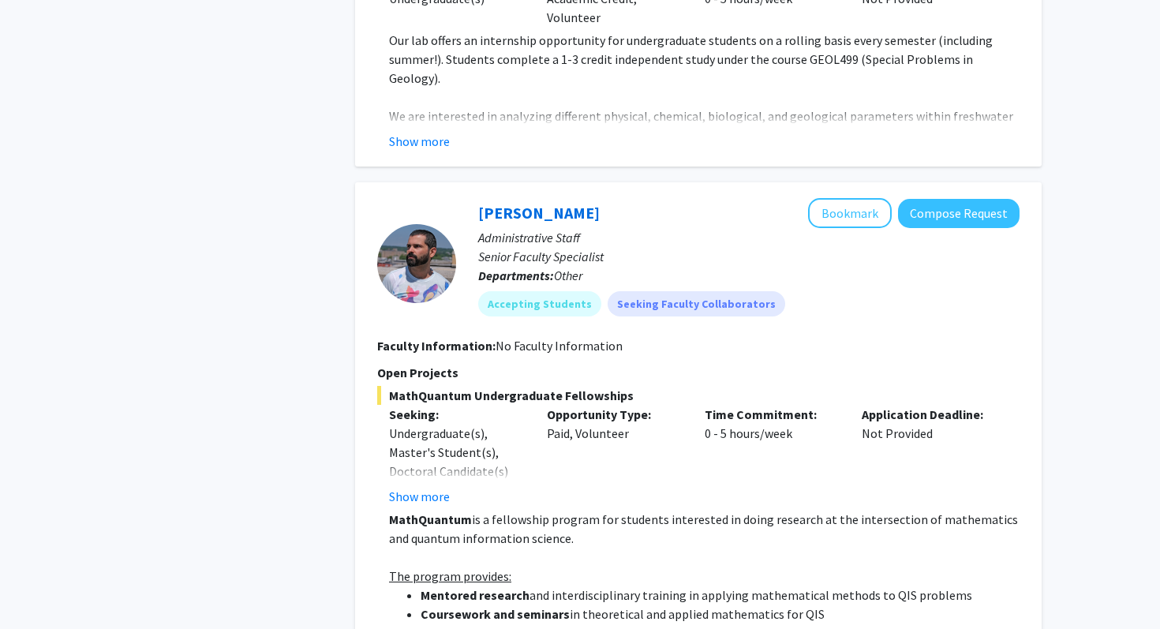
scroll to position [3717, 0]
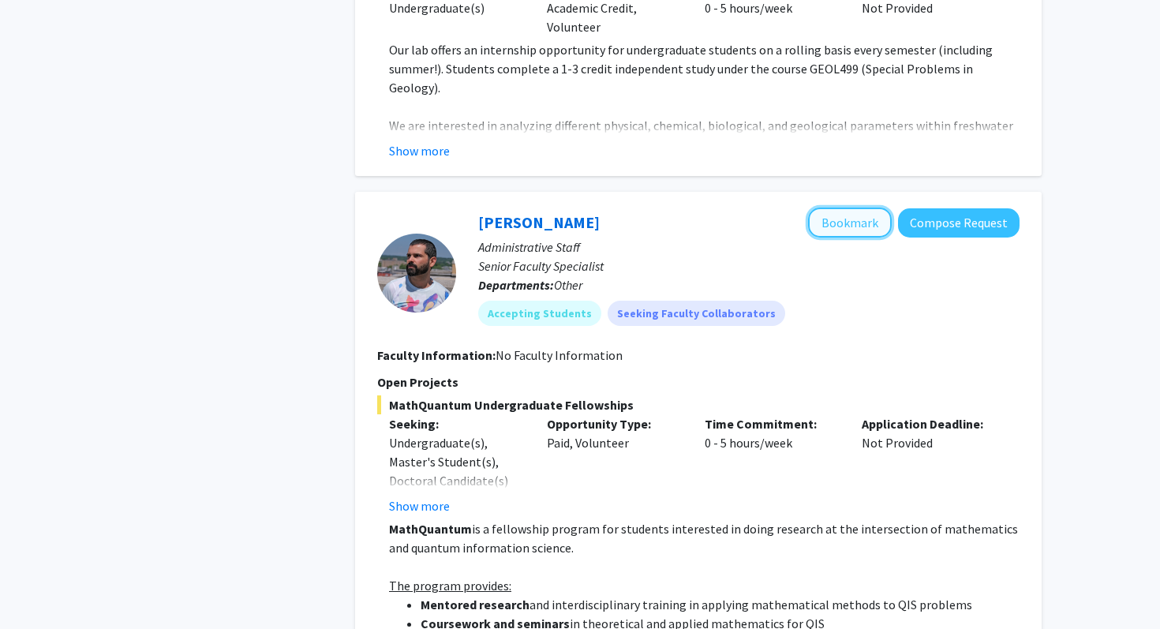
click at [863, 208] on button "Bookmark" at bounding box center [850, 223] width 84 height 30
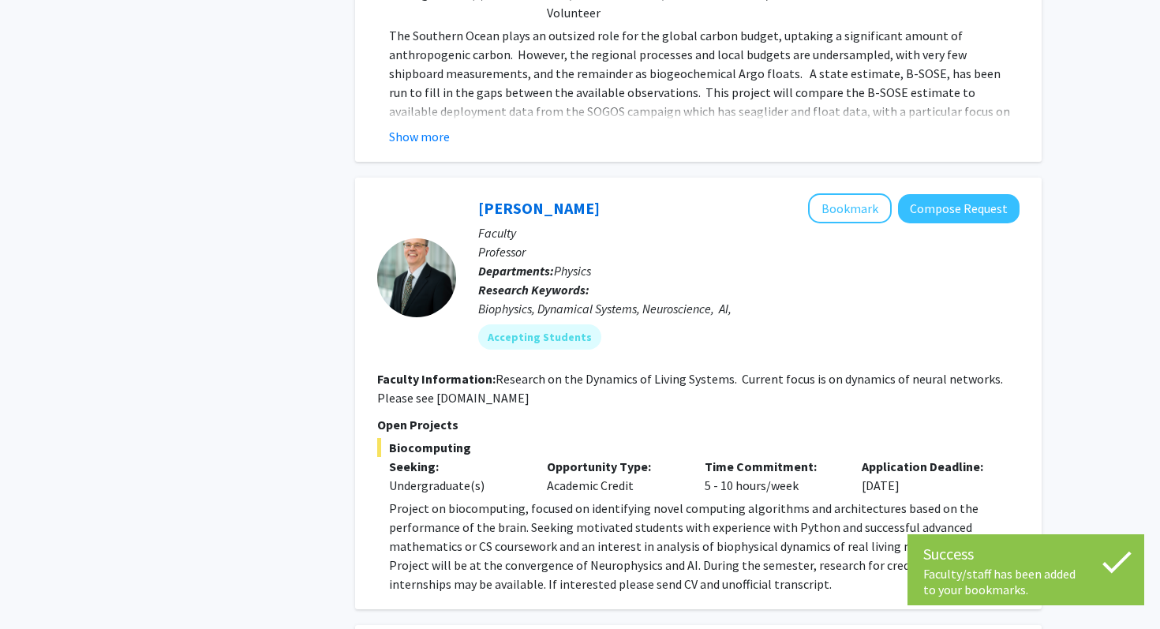
scroll to position [2753, 0]
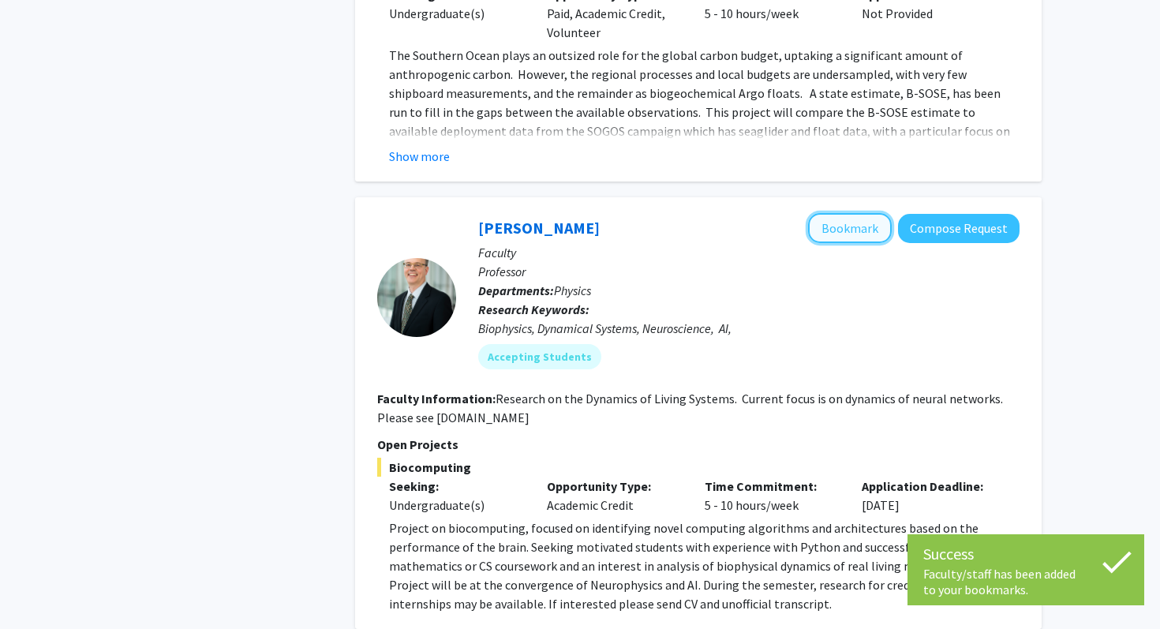
click at [862, 213] on button "Bookmark" at bounding box center [850, 228] width 84 height 30
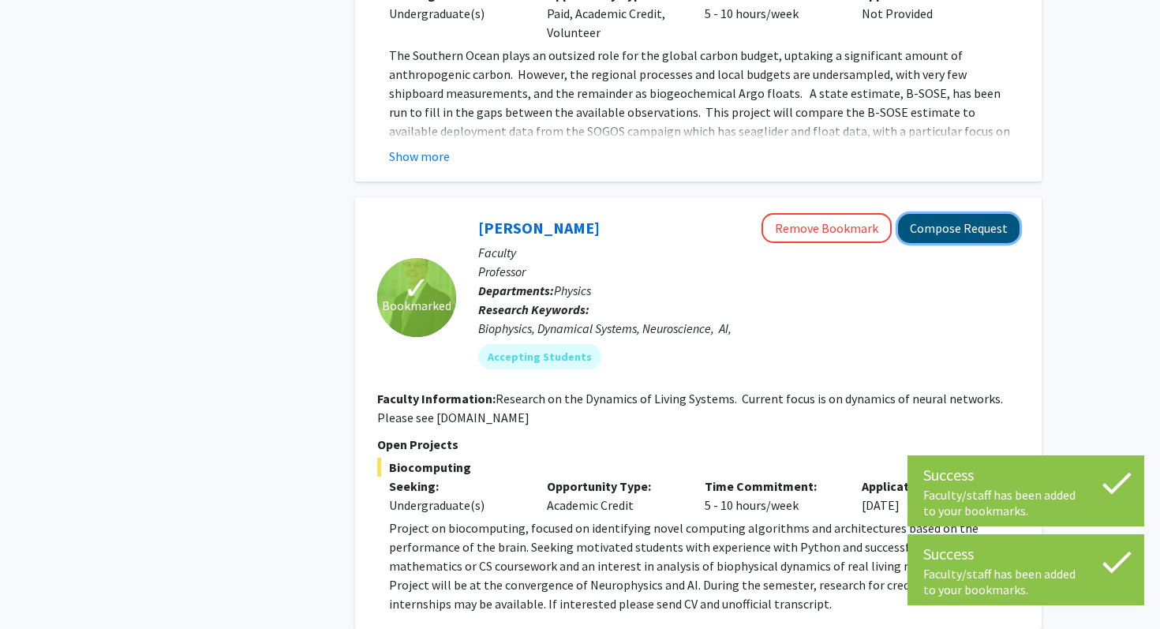
click at [925, 214] on button "Compose Request" at bounding box center [959, 228] width 122 height 29
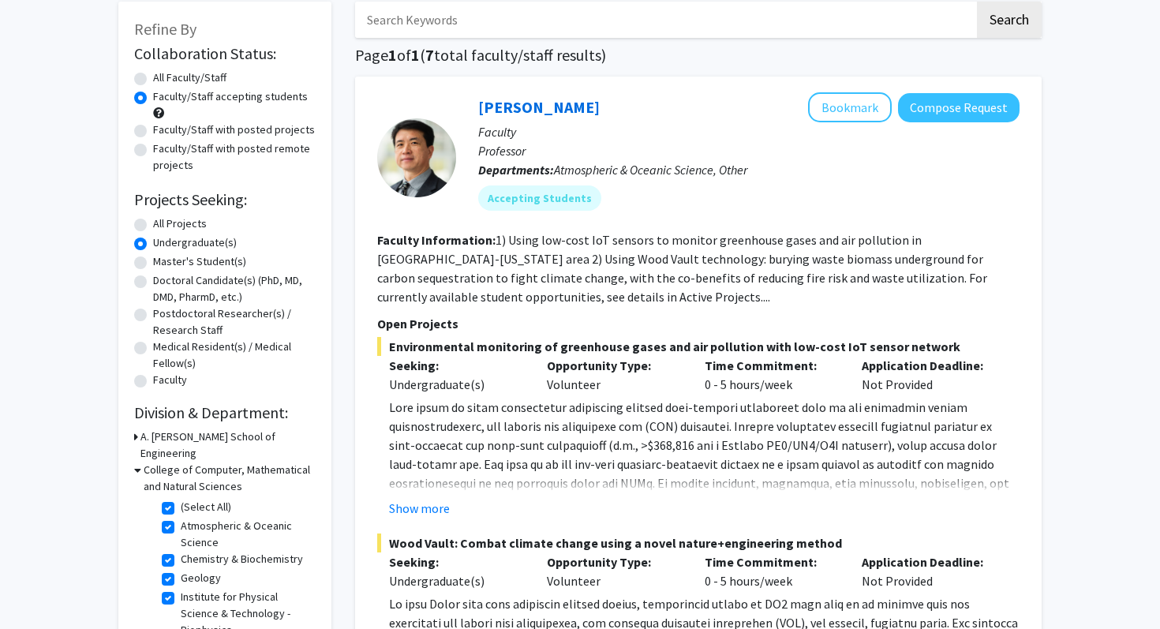
scroll to position [85, 0]
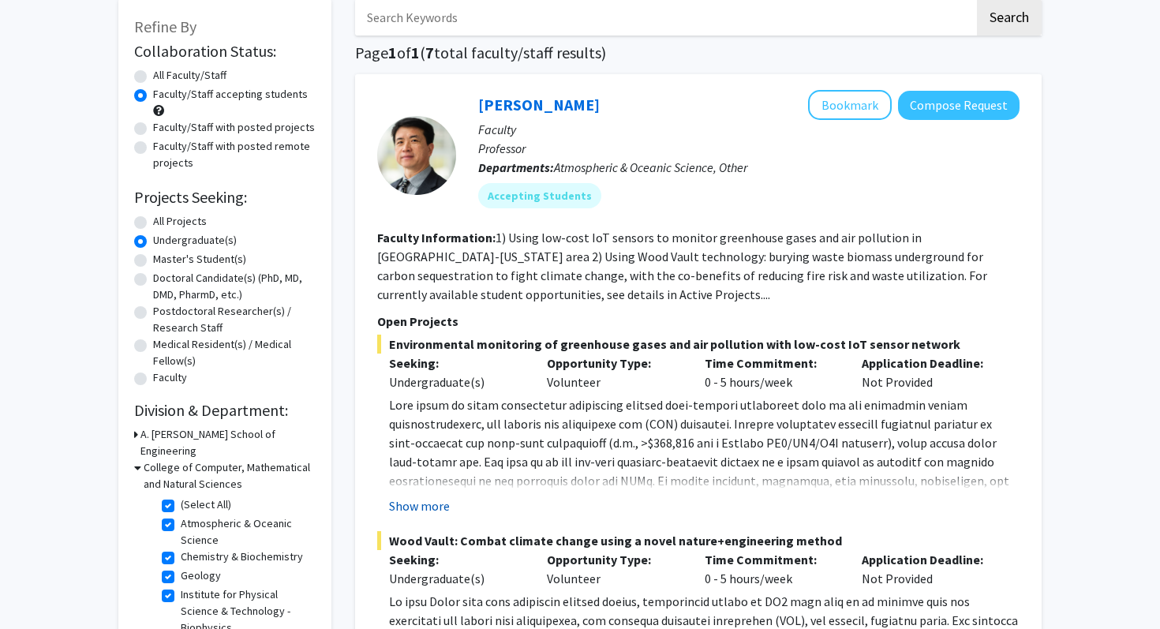
click at [398, 500] on button "Show more" at bounding box center [419, 505] width 61 height 19
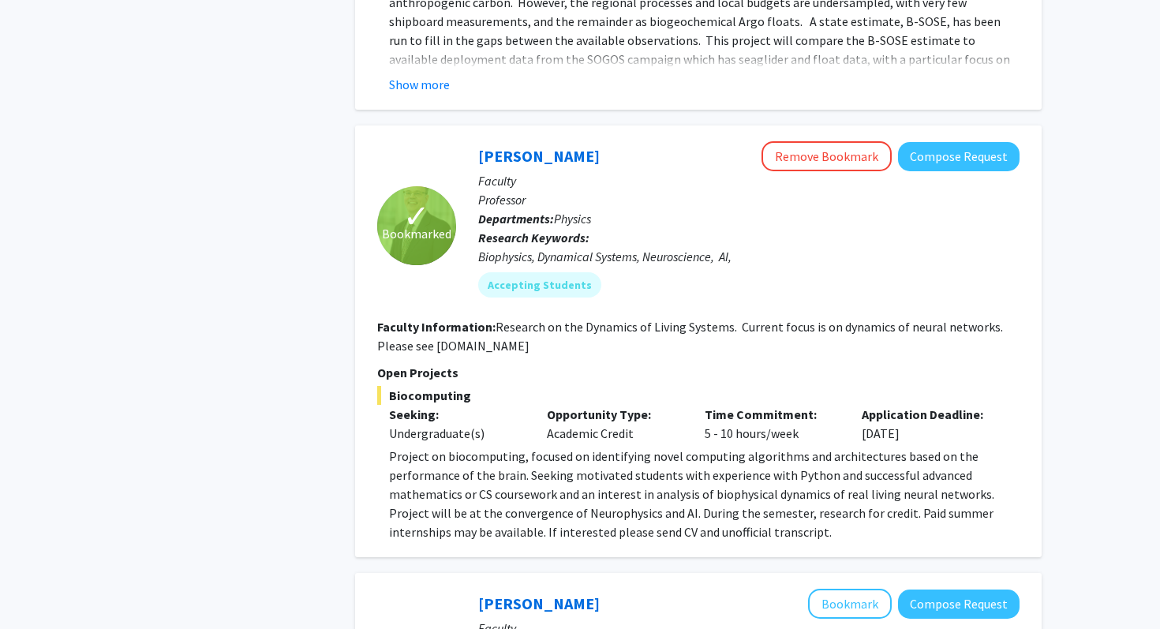
scroll to position [3006, 0]
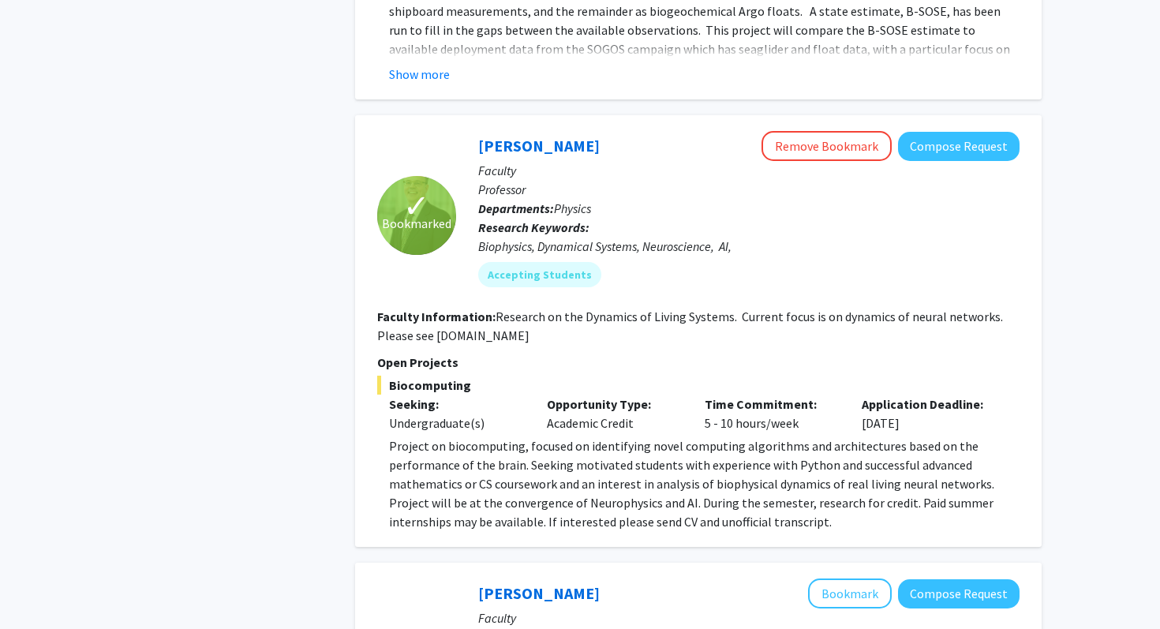
click at [486, 414] on div "Undergraduate(s)" at bounding box center [456, 423] width 134 height 19
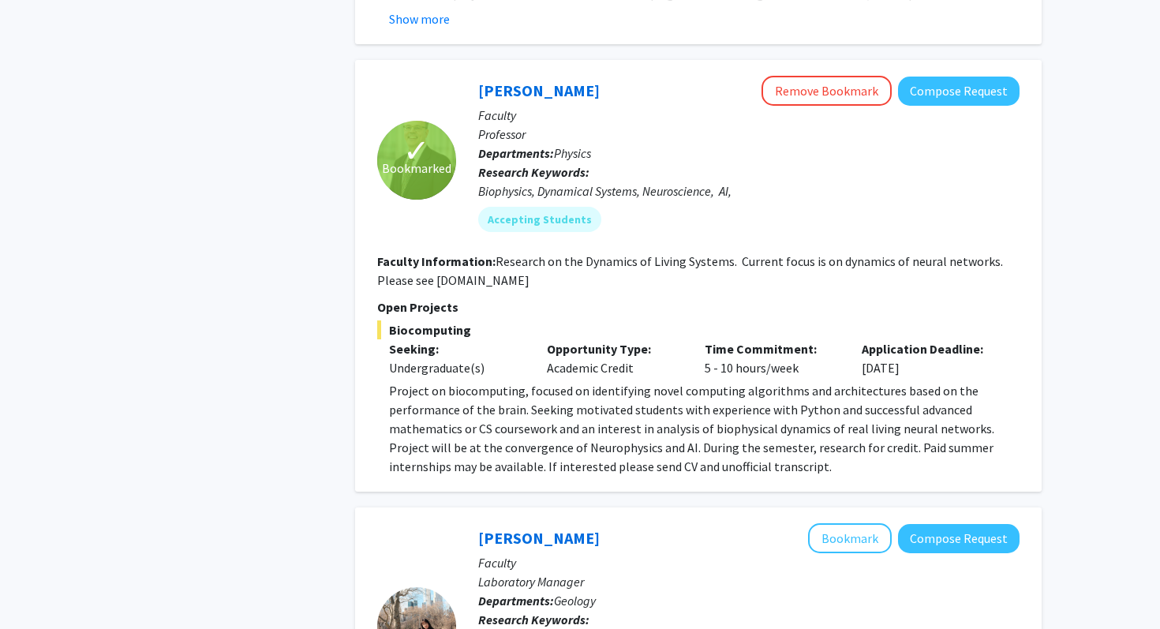
scroll to position [3074, 0]
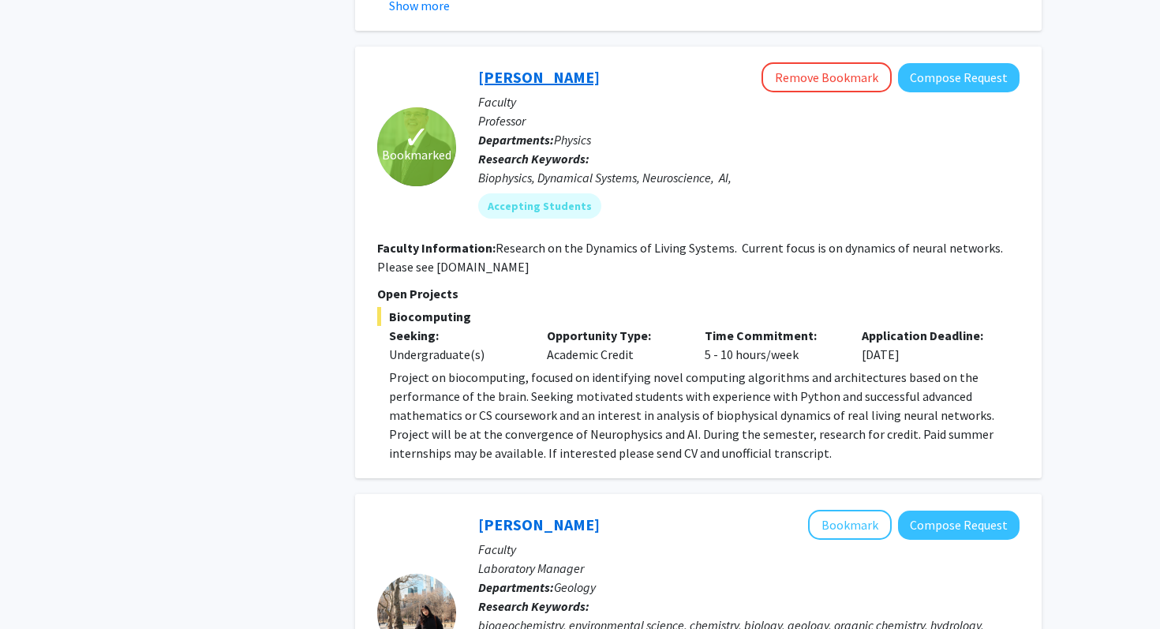
click at [558, 67] on link "[PERSON_NAME]" at bounding box center [539, 77] width 122 height 20
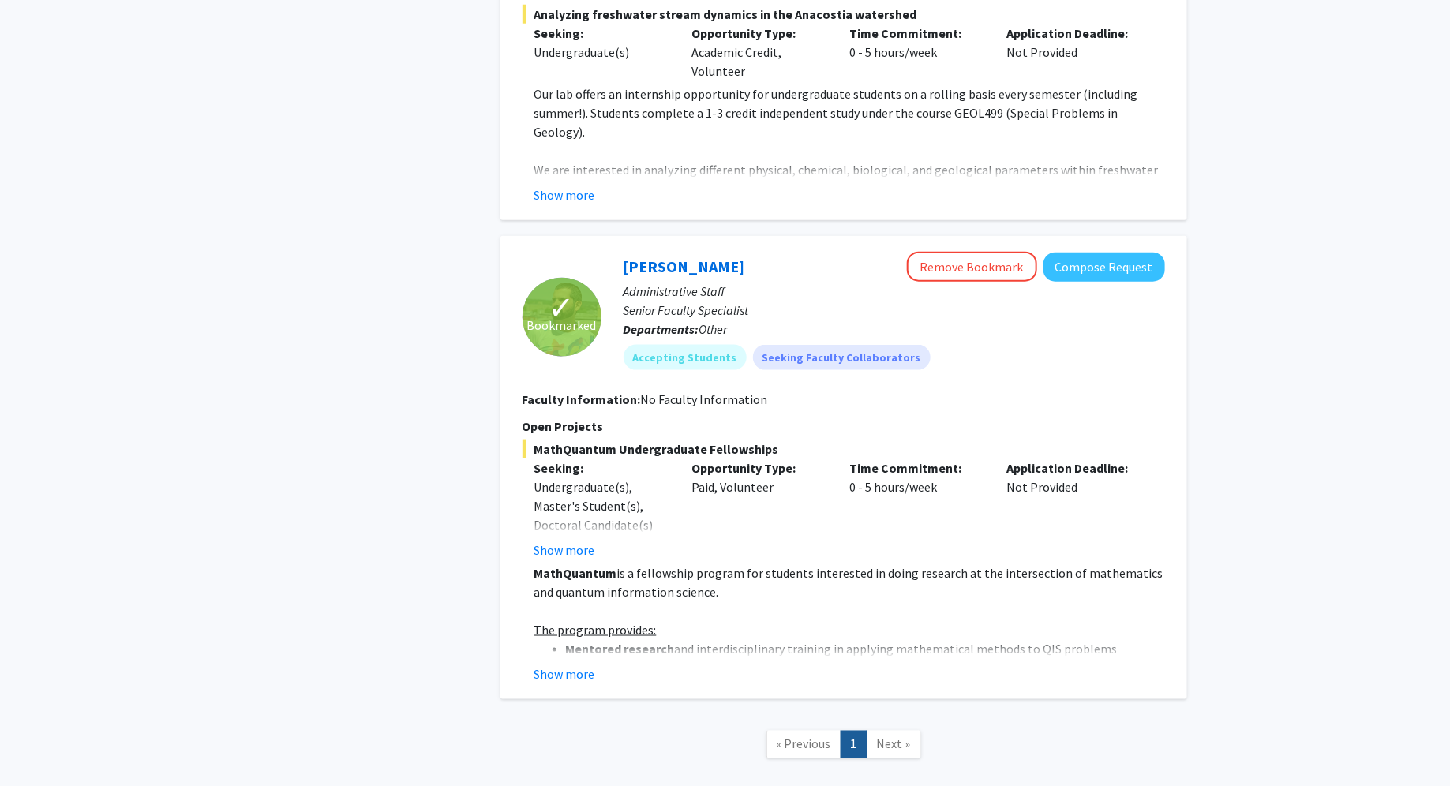
scroll to position [3677, 0]
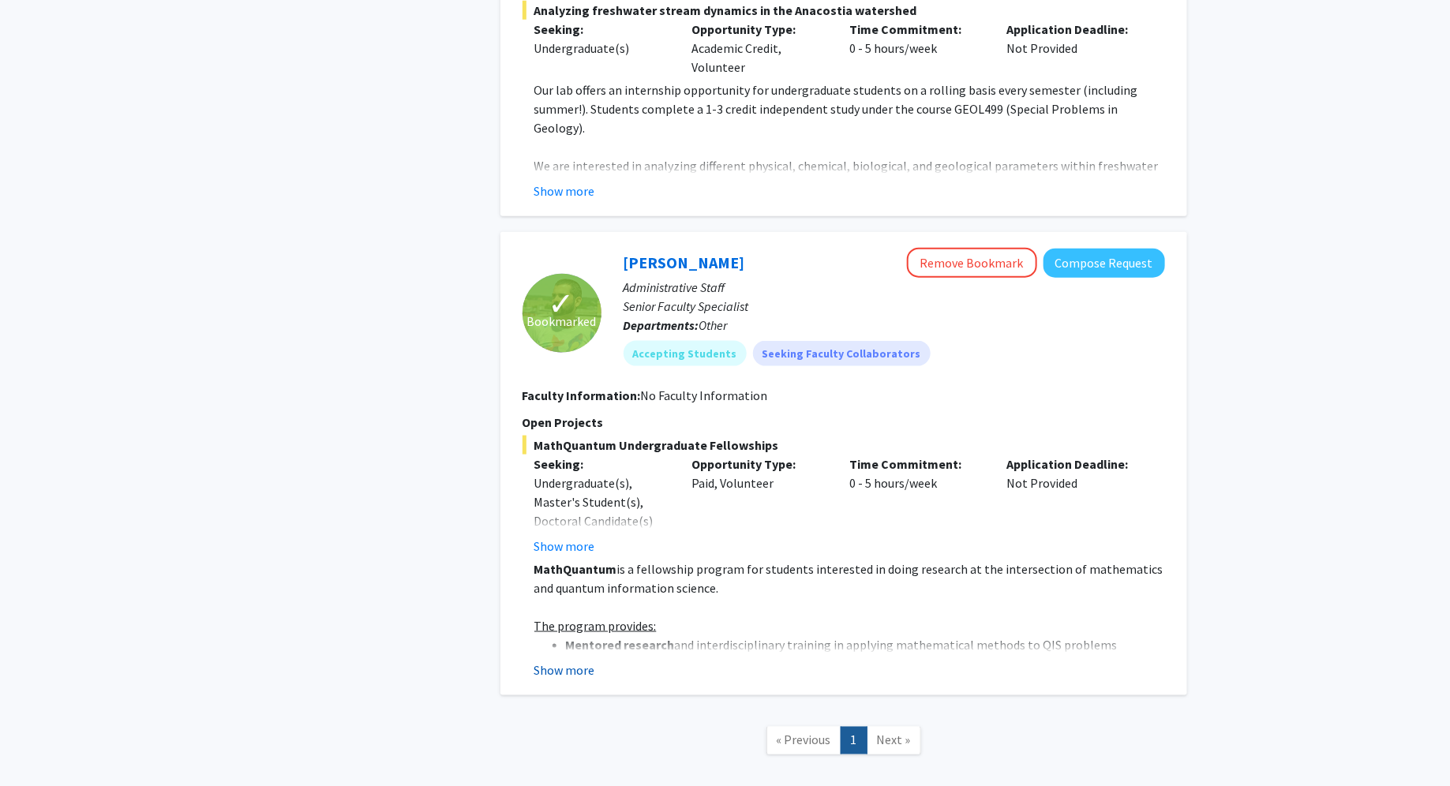
click at [561, 628] on button "Show more" at bounding box center [564, 670] width 61 height 19
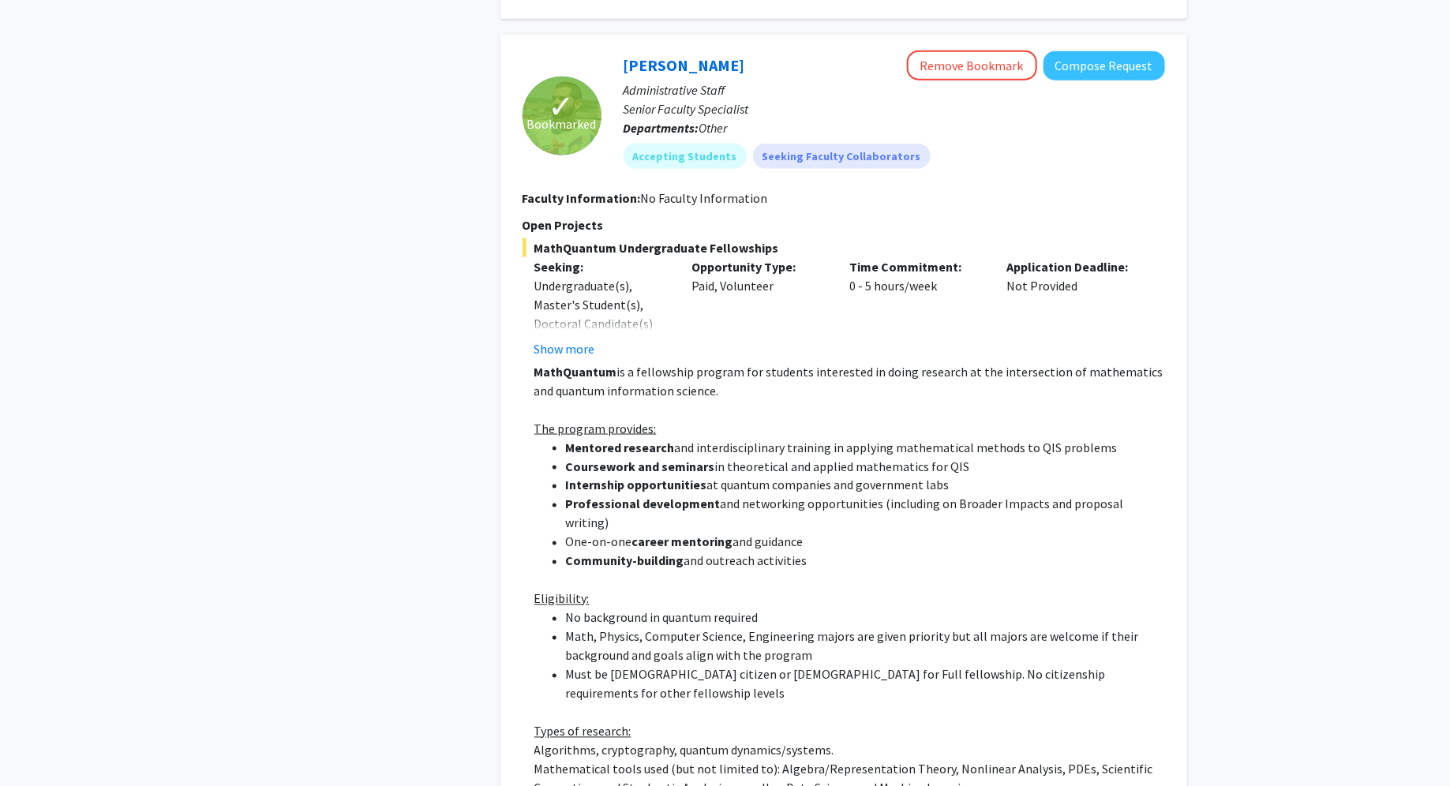
scroll to position [3870, 0]
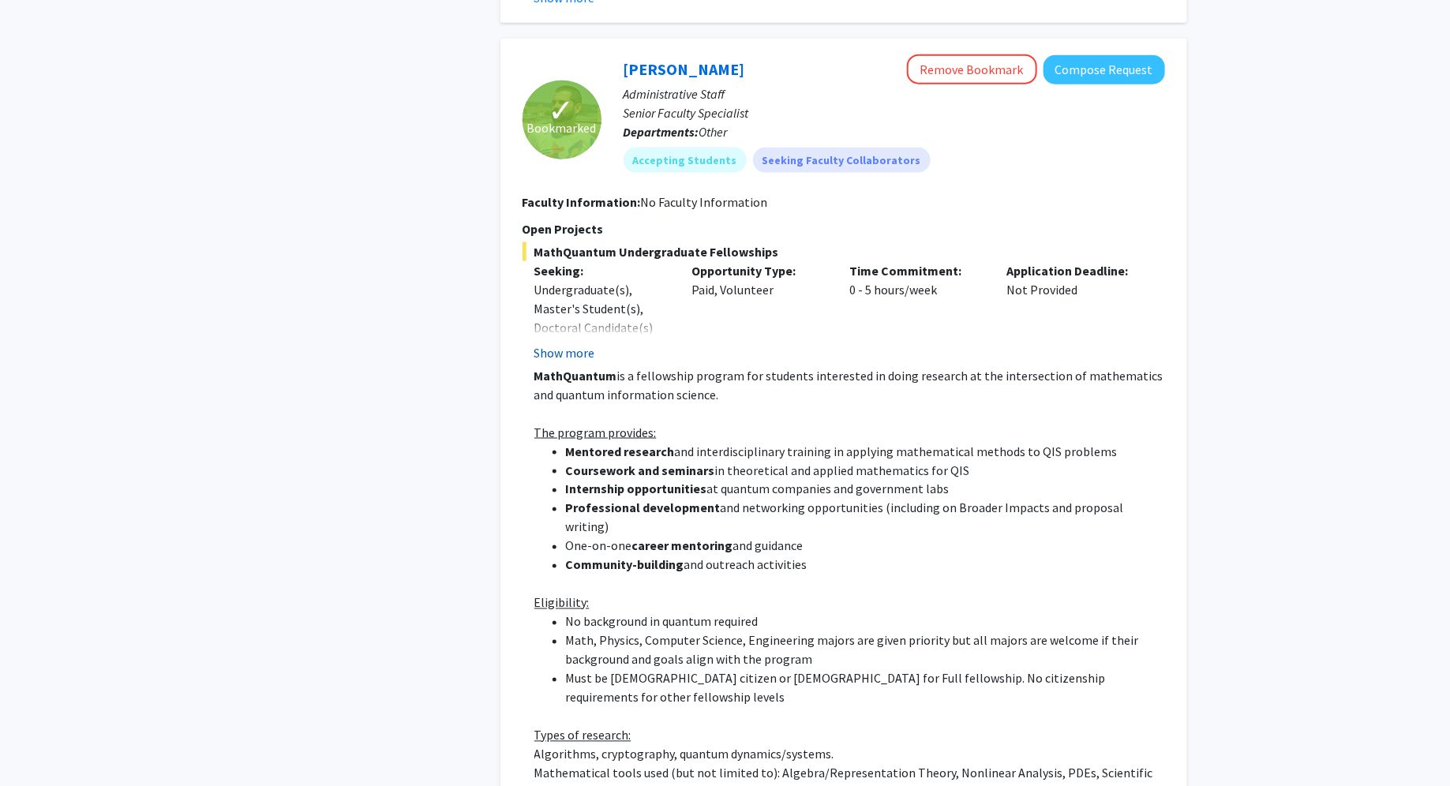
click at [573, 343] on button "Show more" at bounding box center [564, 352] width 61 height 19
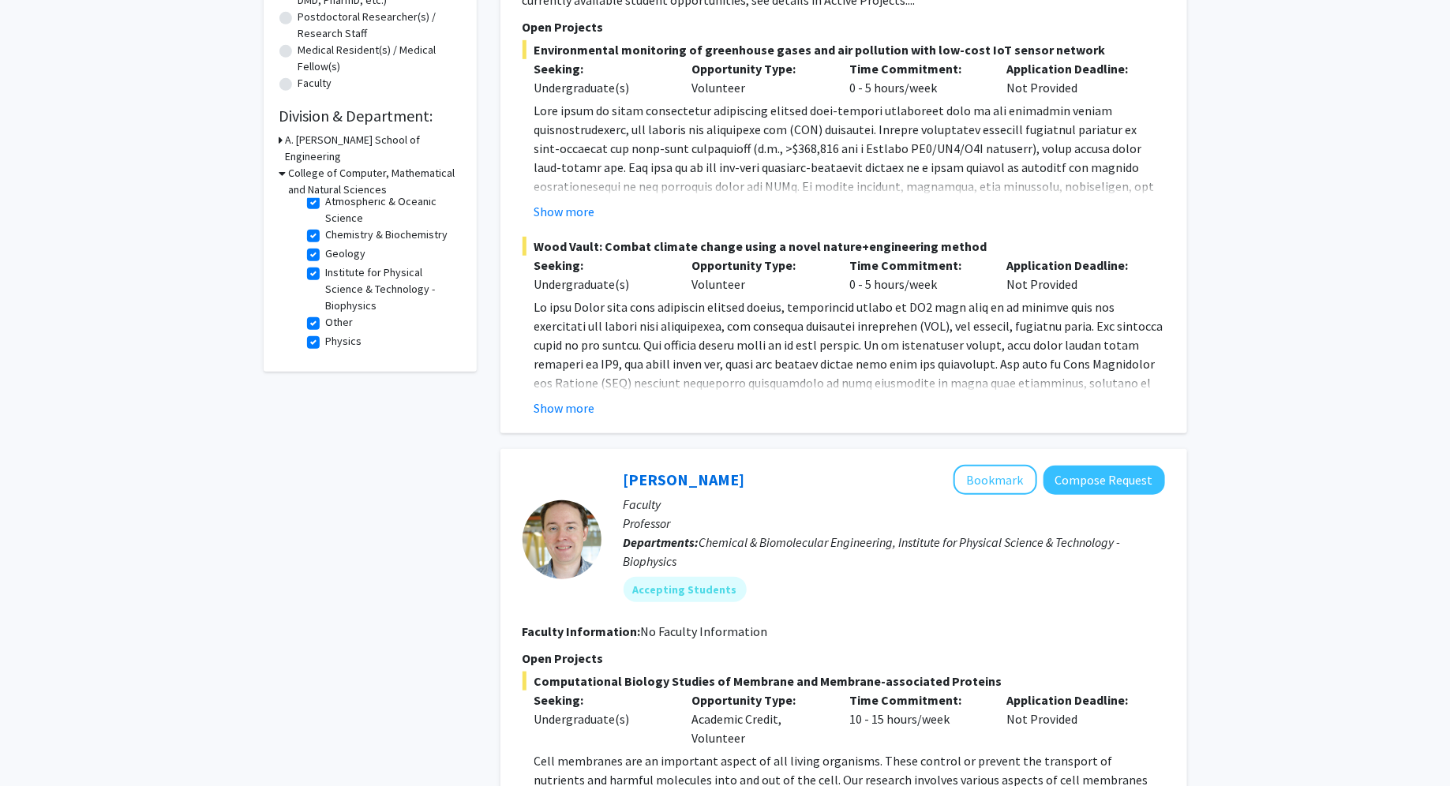
scroll to position [0, 0]
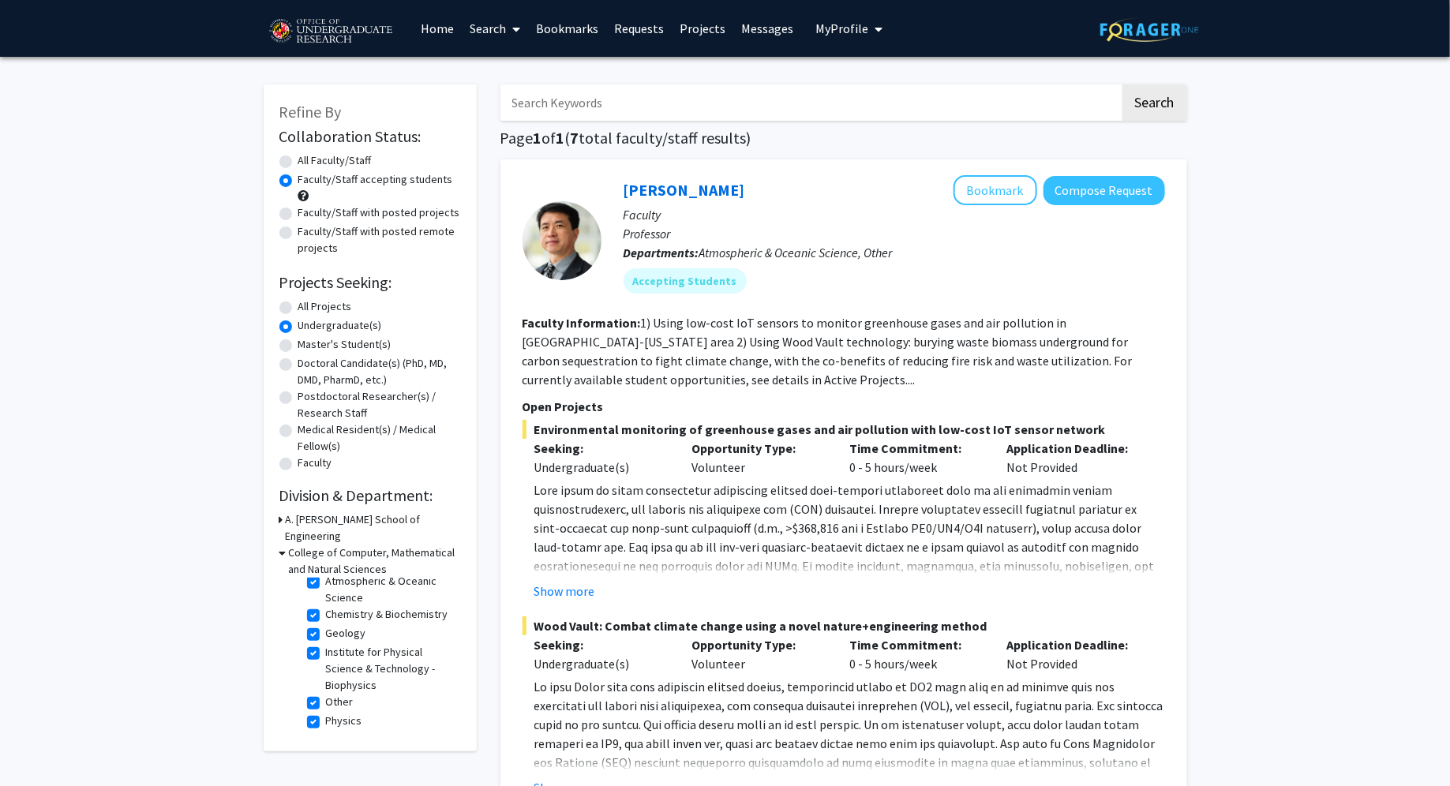
click at [298, 159] on label "All Faculty/Staff" at bounding box center [334, 160] width 73 height 17
click at [298, 159] on input "All Faculty/Staff" at bounding box center [303, 157] width 10 height 10
radio input "true"
click at [298, 211] on label "Faculty/Staff with posted projects" at bounding box center [379, 212] width 162 height 17
click at [298, 211] on input "Faculty/Staff with posted projects" at bounding box center [303, 209] width 10 height 10
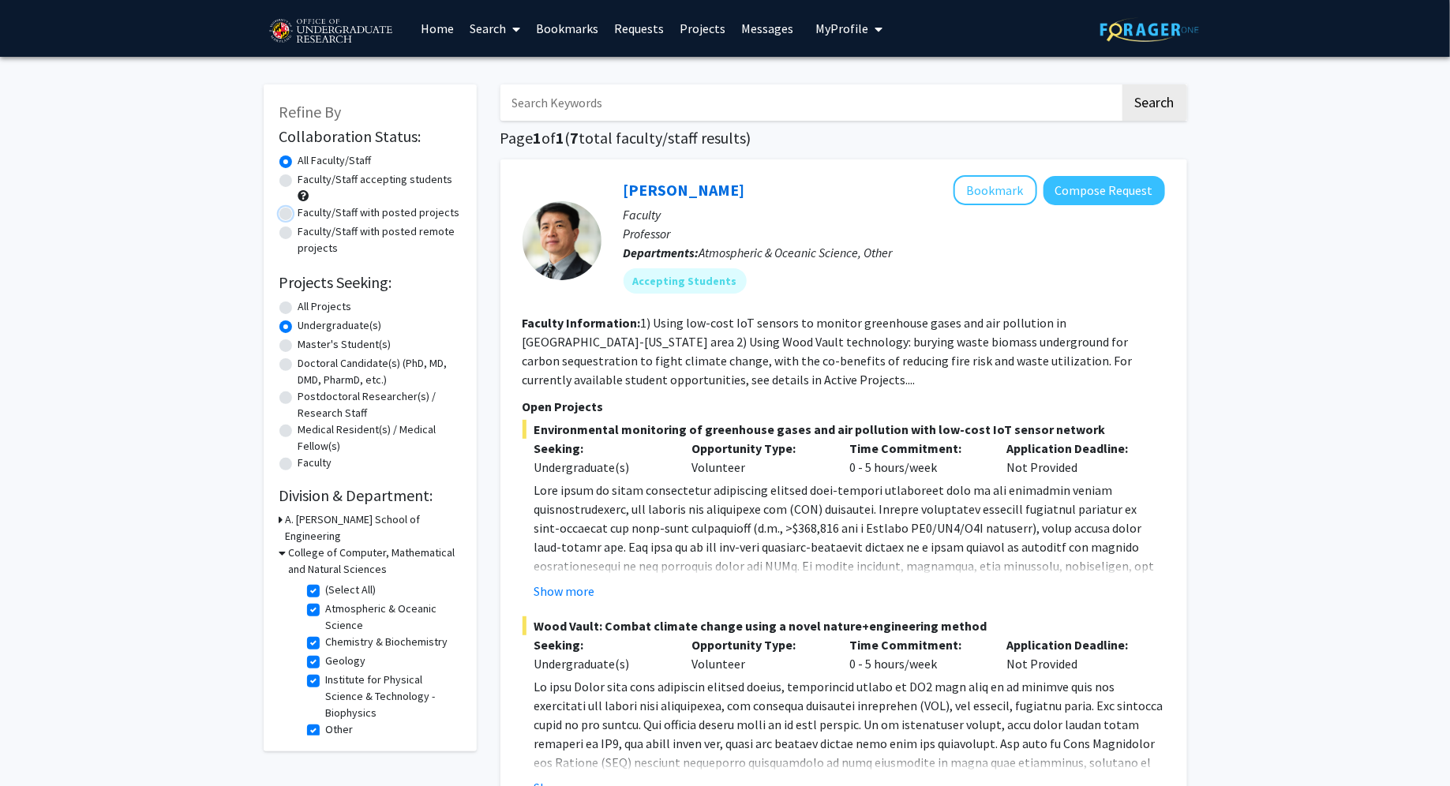
radio input "true"
click at [298, 182] on label "Faculty/Staff accepting students" at bounding box center [375, 179] width 155 height 17
click at [298, 182] on input "Faculty/Staff accepting students" at bounding box center [303, 176] width 10 height 10
radio input "true"
click at [298, 321] on label "Undergraduate(s)" at bounding box center [340, 325] width 84 height 17
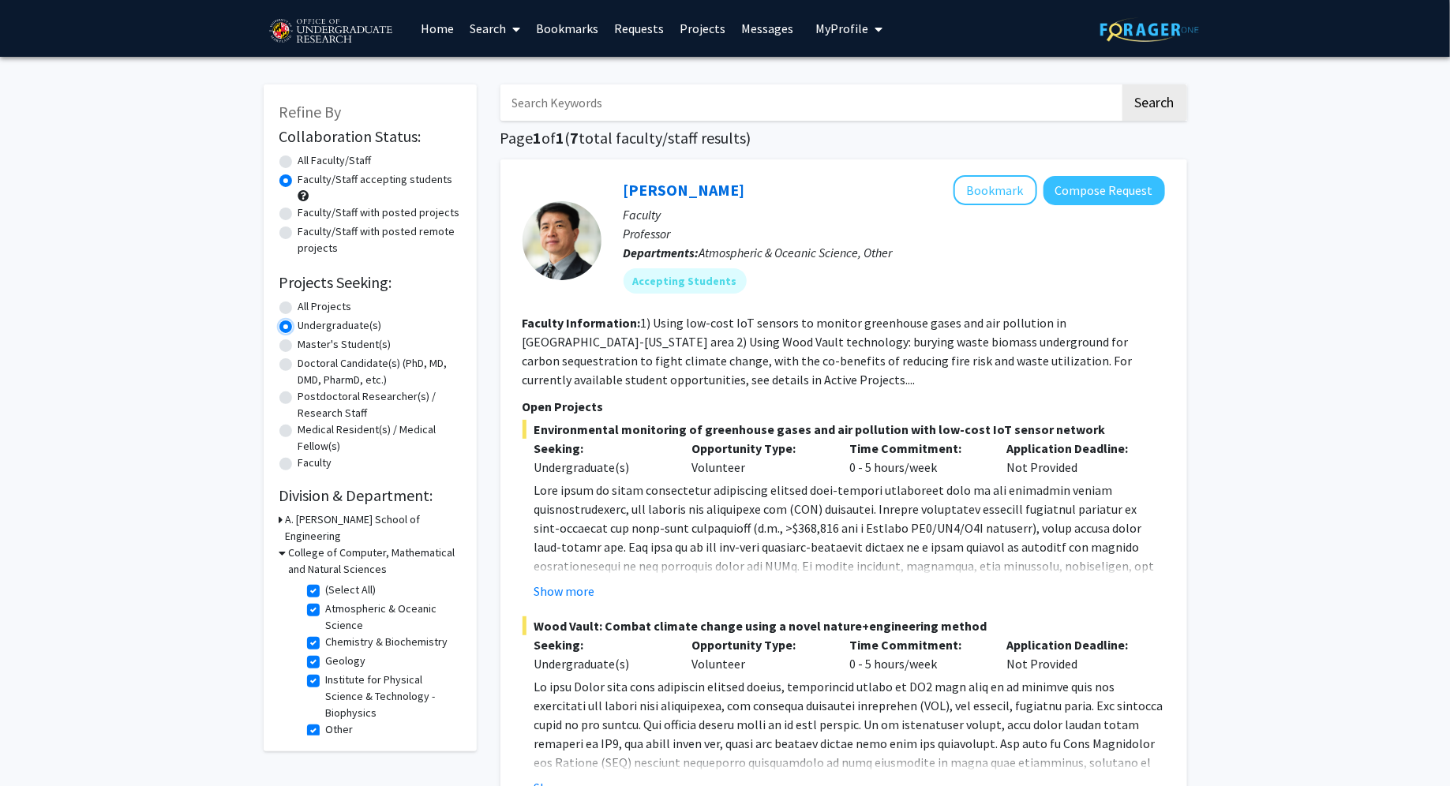
click at [298, 321] on input "Undergraduate(s)" at bounding box center [303, 322] width 10 height 10
click at [298, 308] on label "All Projects" at bounding box center [325, 306] width 54 height 17
click at [298, 308] on input "All Projects" at bounding box center [303, 303] width 10 height 10
radio input "true"
click at [298, 164] on label "All Faculty/Staff" at bounding box center [334, 160] width 73 height 17
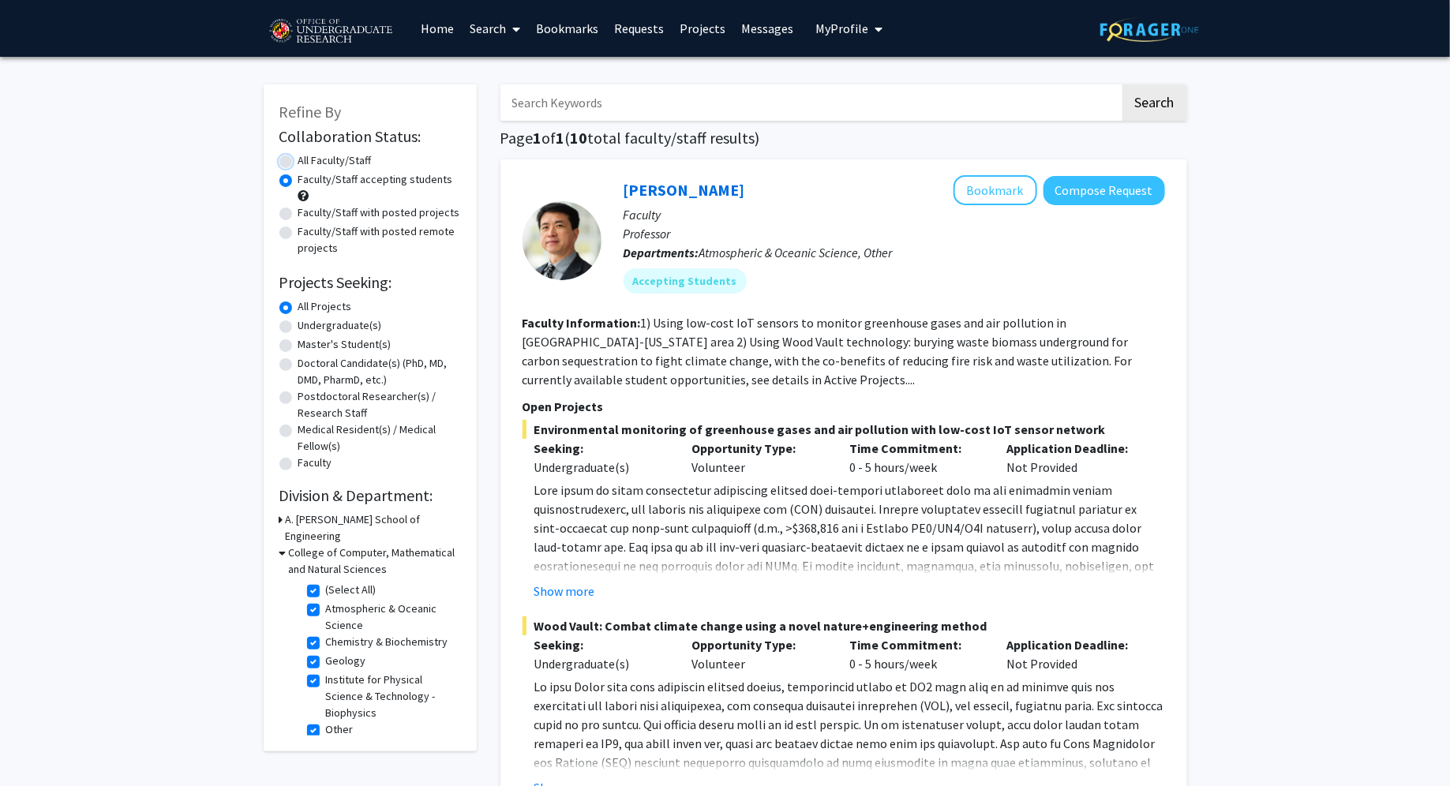
click at [298, 163] on input "All Faculty/Staff" at bounding box center [303, 157] width 10 height 10
radio input "true"
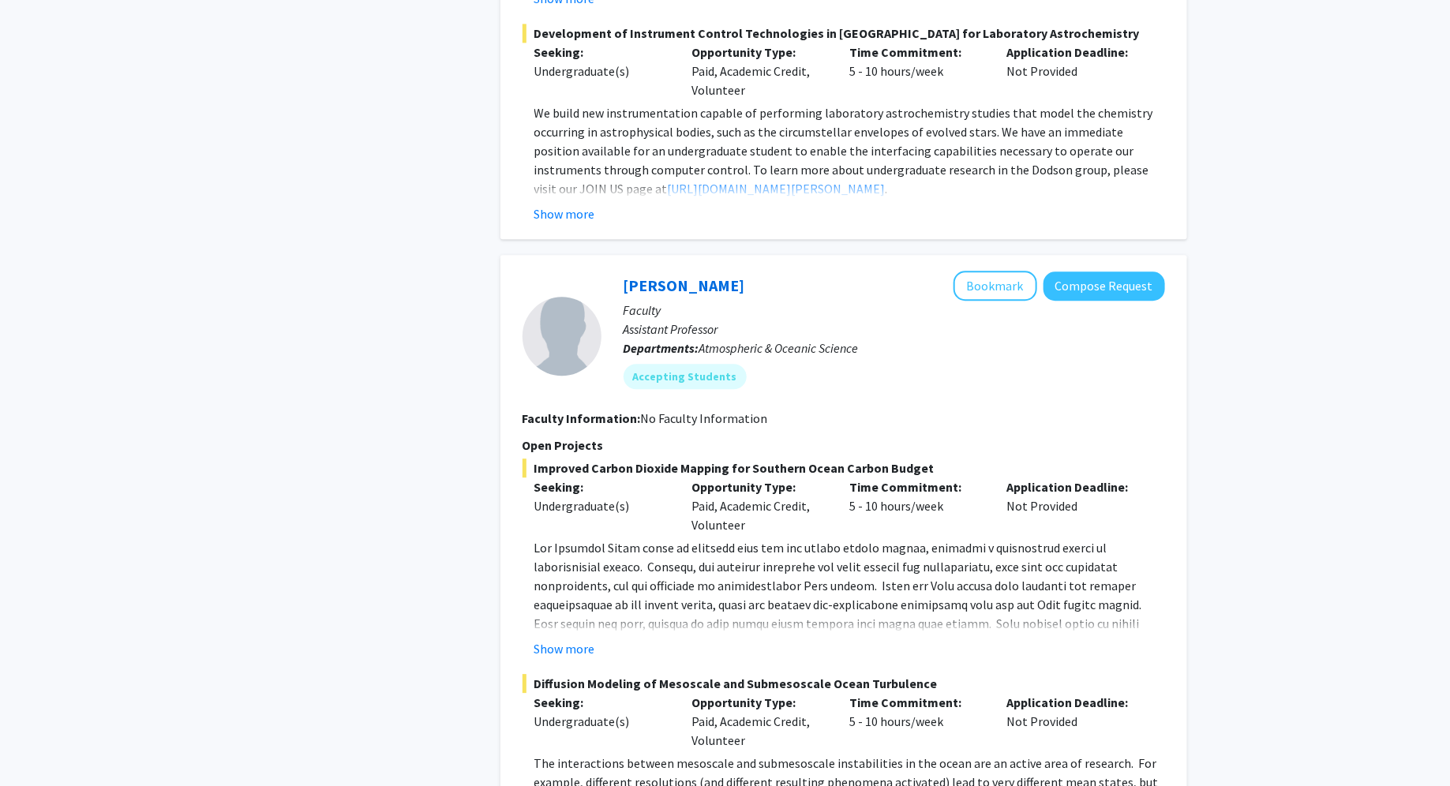
scroll to position [1835, 0]
